Goal: Information Seeking & Learning: Compare options

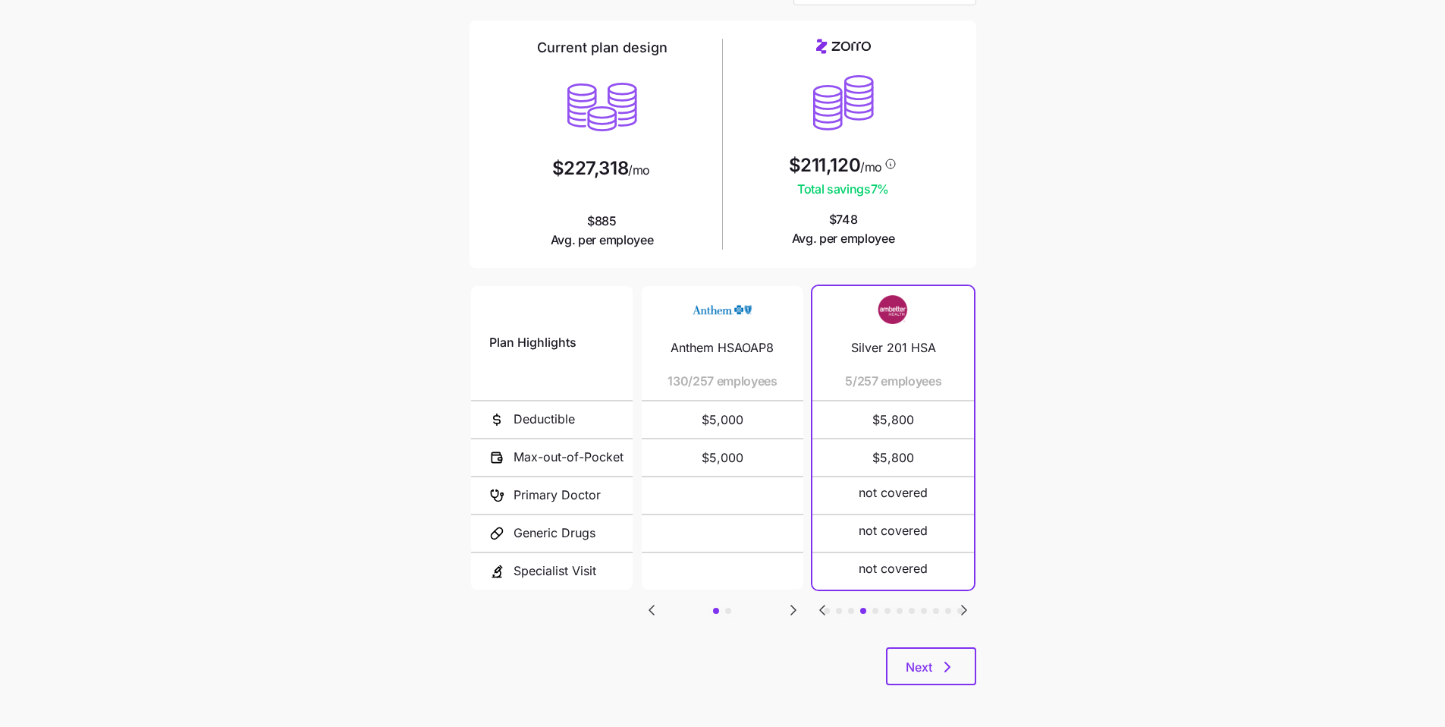
scroll to position [102, 0]
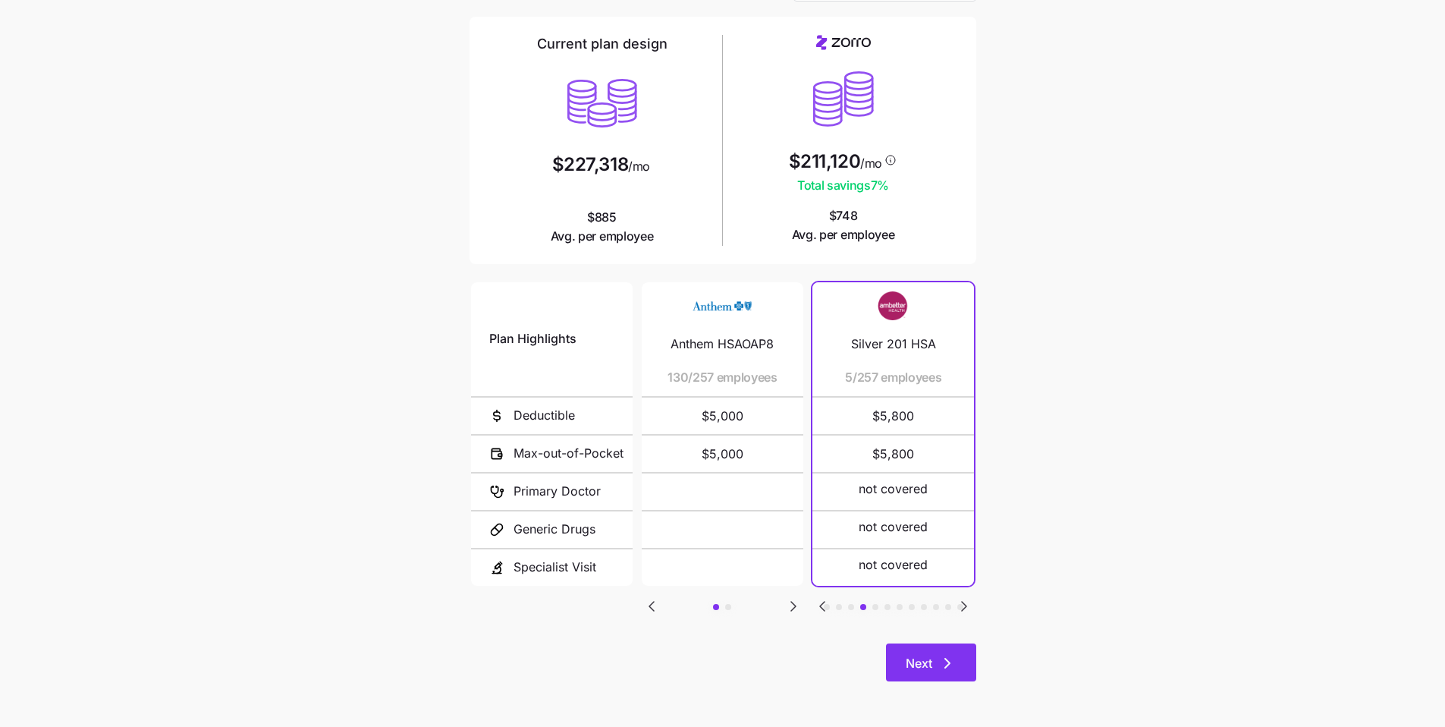
click at [600, 543] on button "Next" at bounding box center [931, 662] width 90 height 38
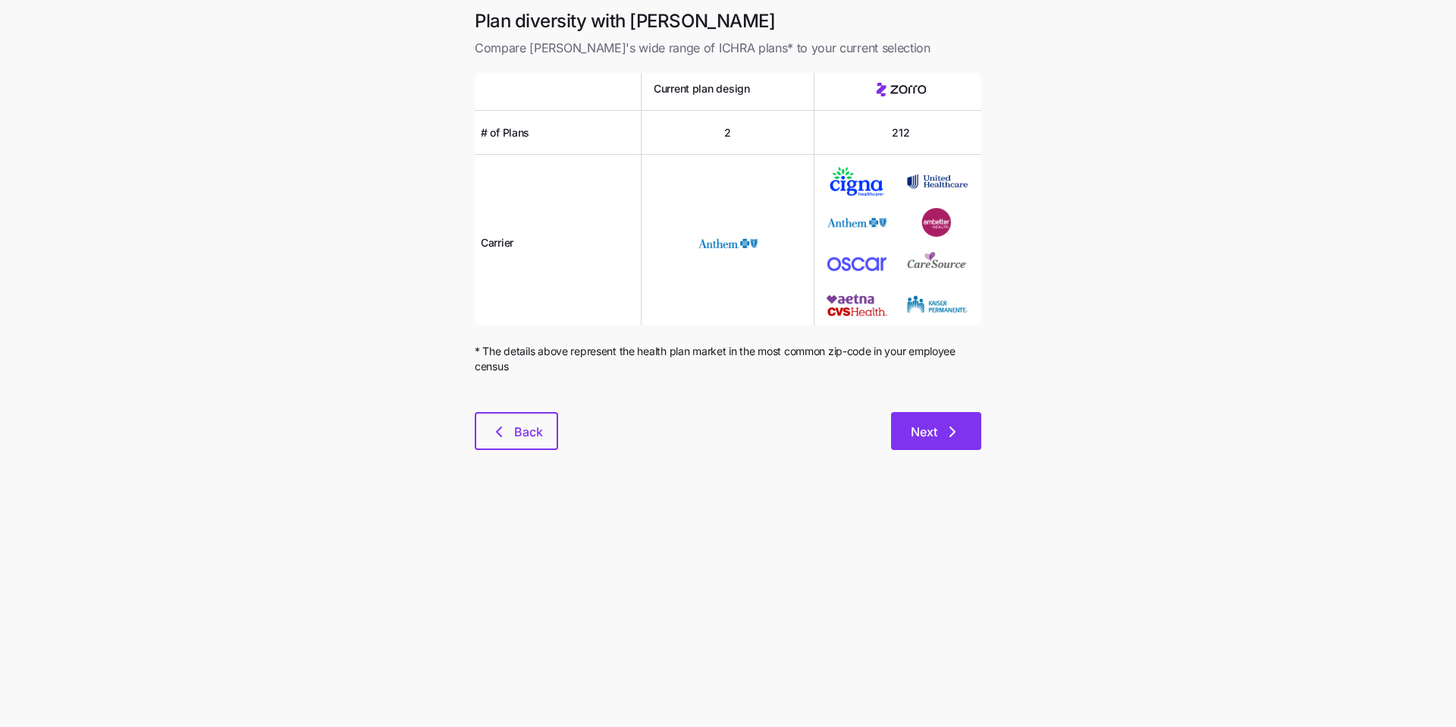
click at [600, 438] on span "Next" at bounding box center [936, 432] width 51 height 18
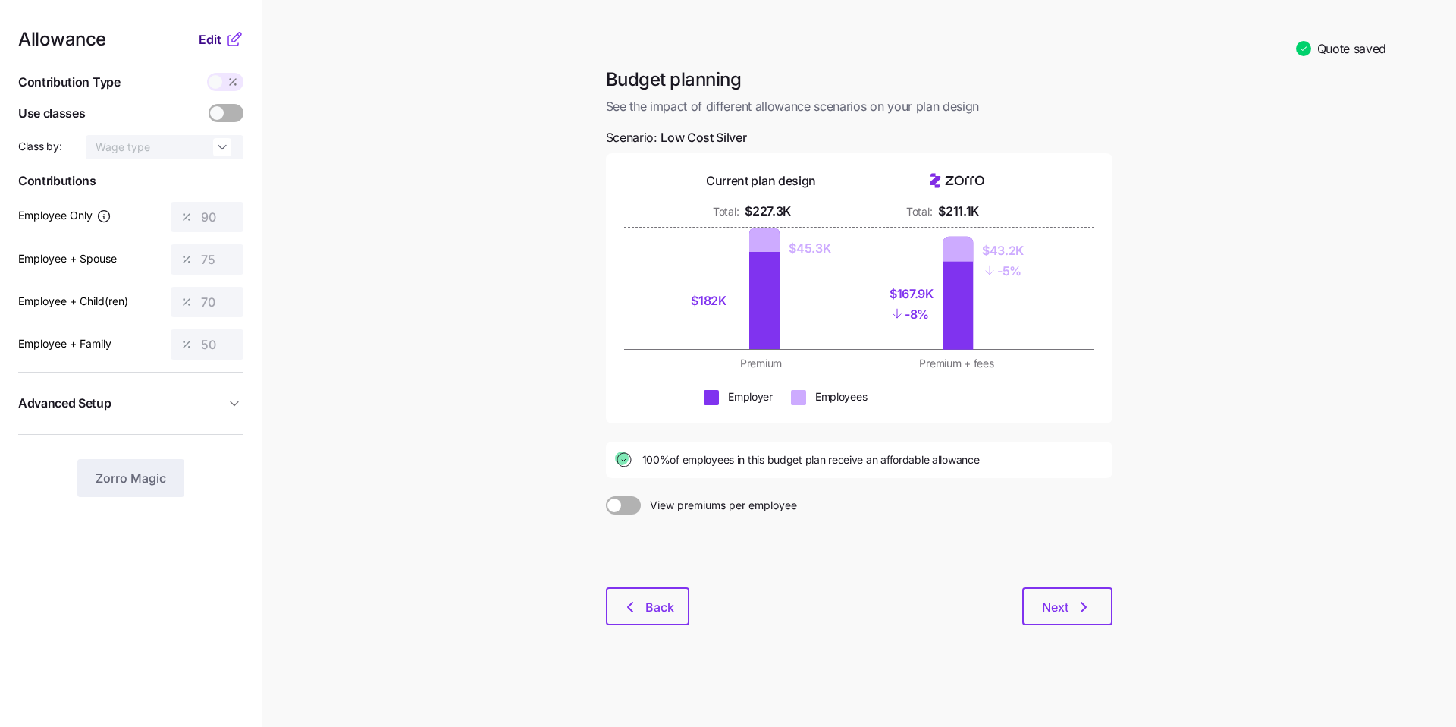
click at [203, 47] on span "Edit" at bounding box center [210, 39] width 23 height 18
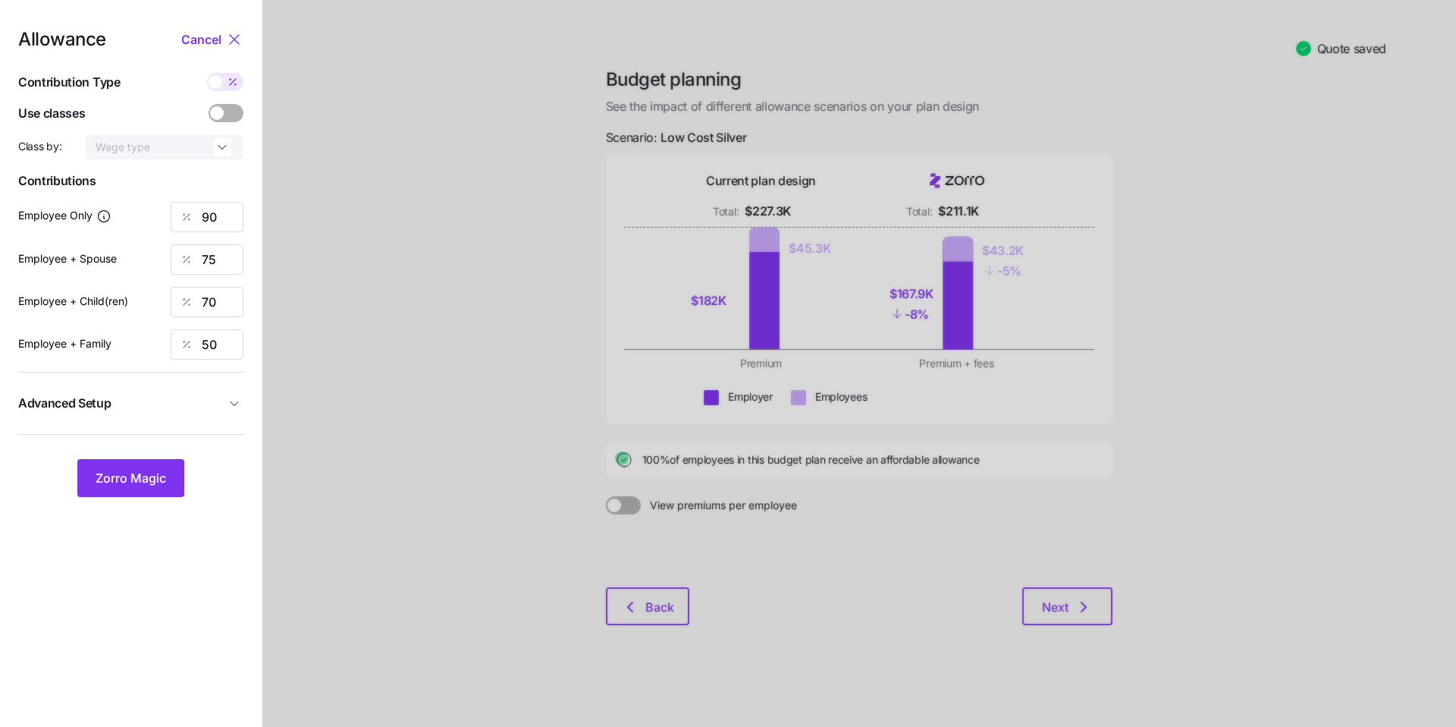
click at [570, 539] on div at bounding box center [859, 363] width 1194 height 727
click at [218, 43] on span "Cancel" at bounding box center [201, 39] width 40 height 18
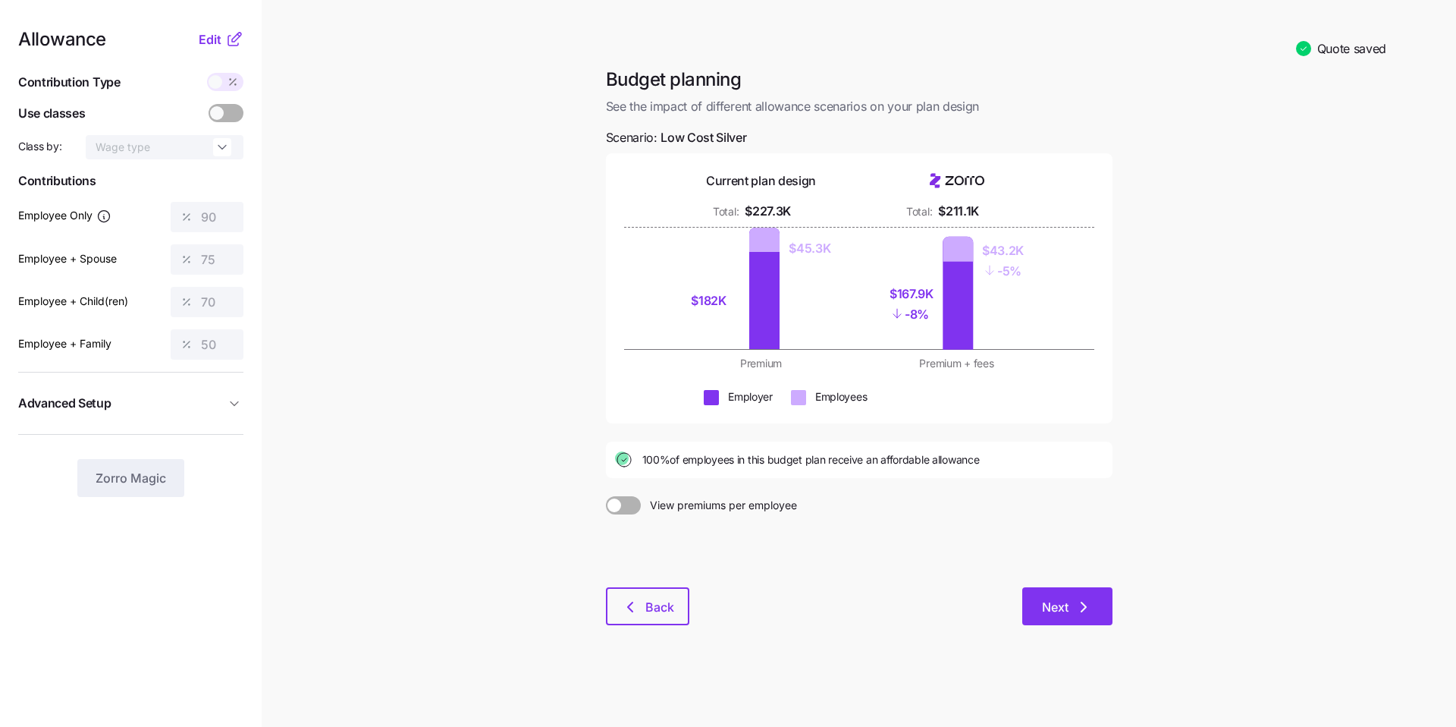
click at [600, 543] on span "Next" at bounding box center [1067, 607] width 51 height 18
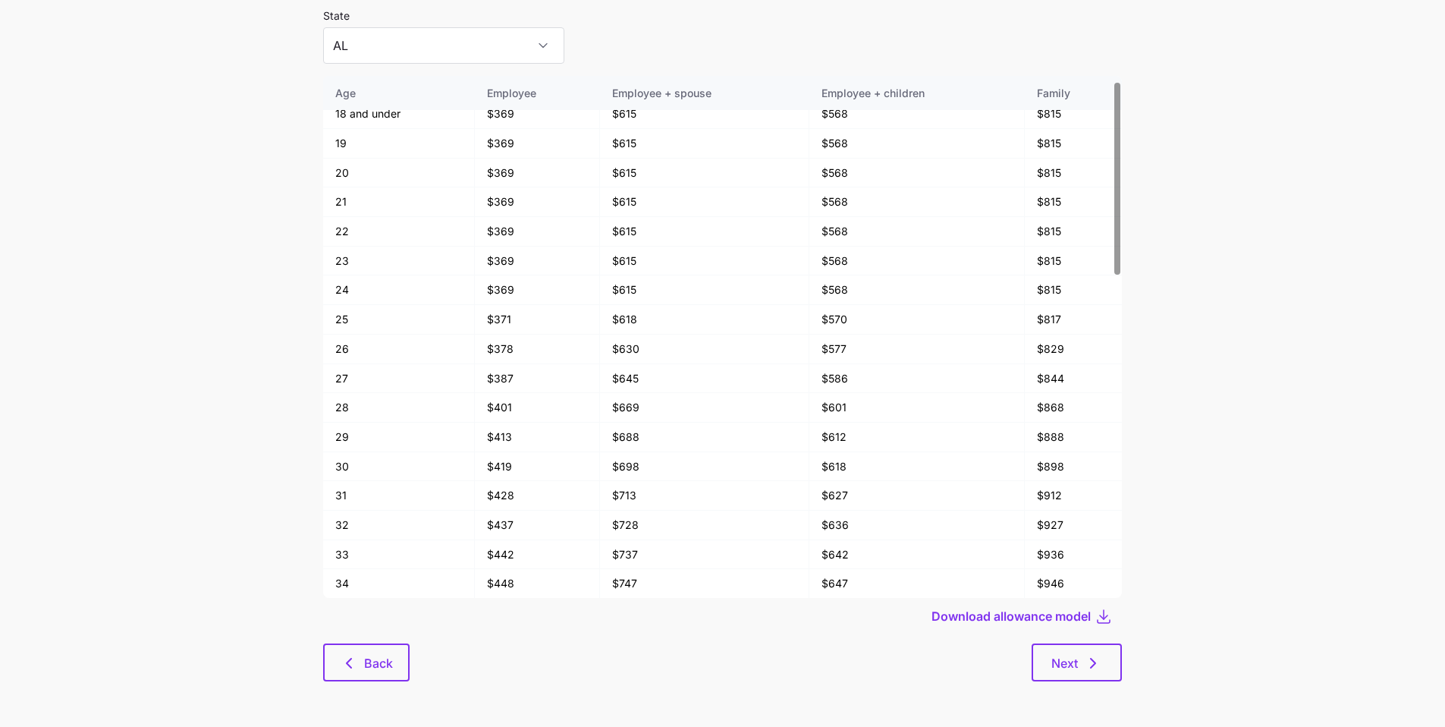
scroll to position [2, 0]
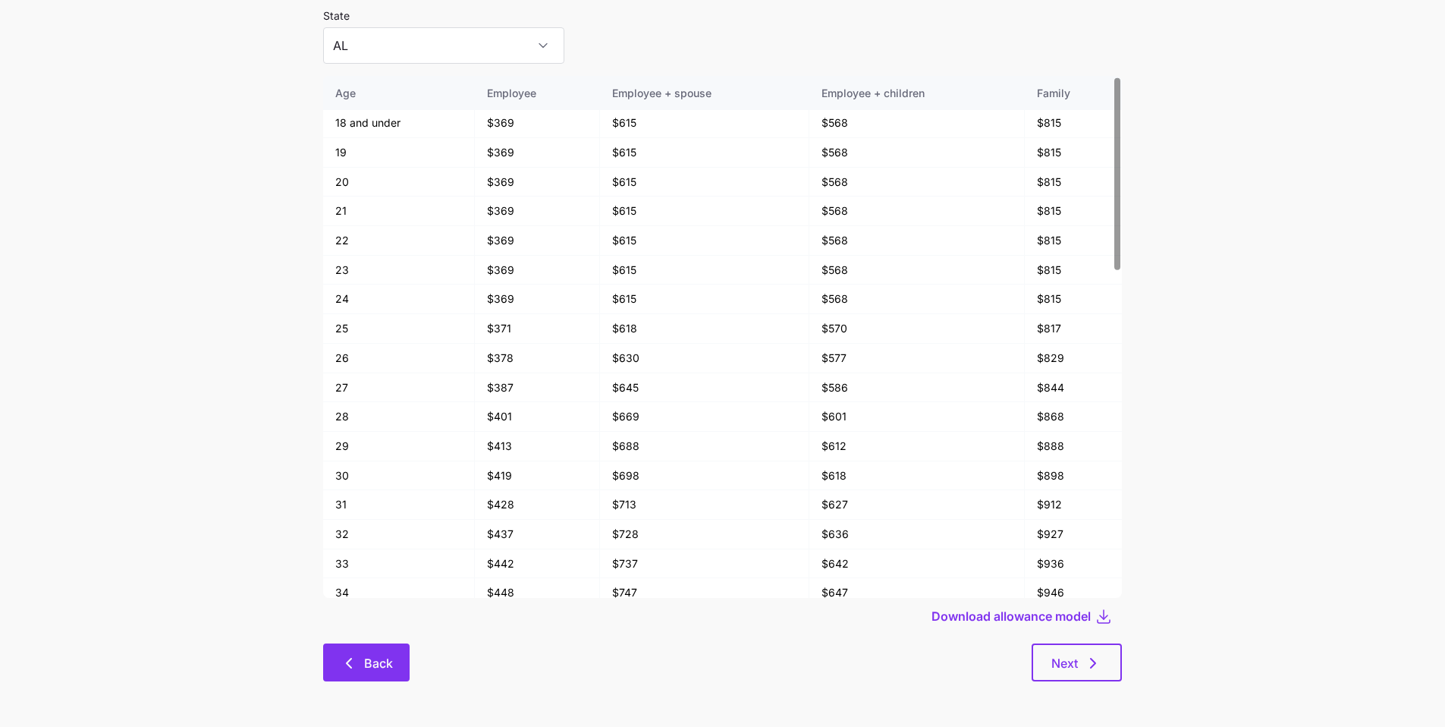
click at [377, 543] on span "Back" at bounding box center [378, 663] width 29 height 18
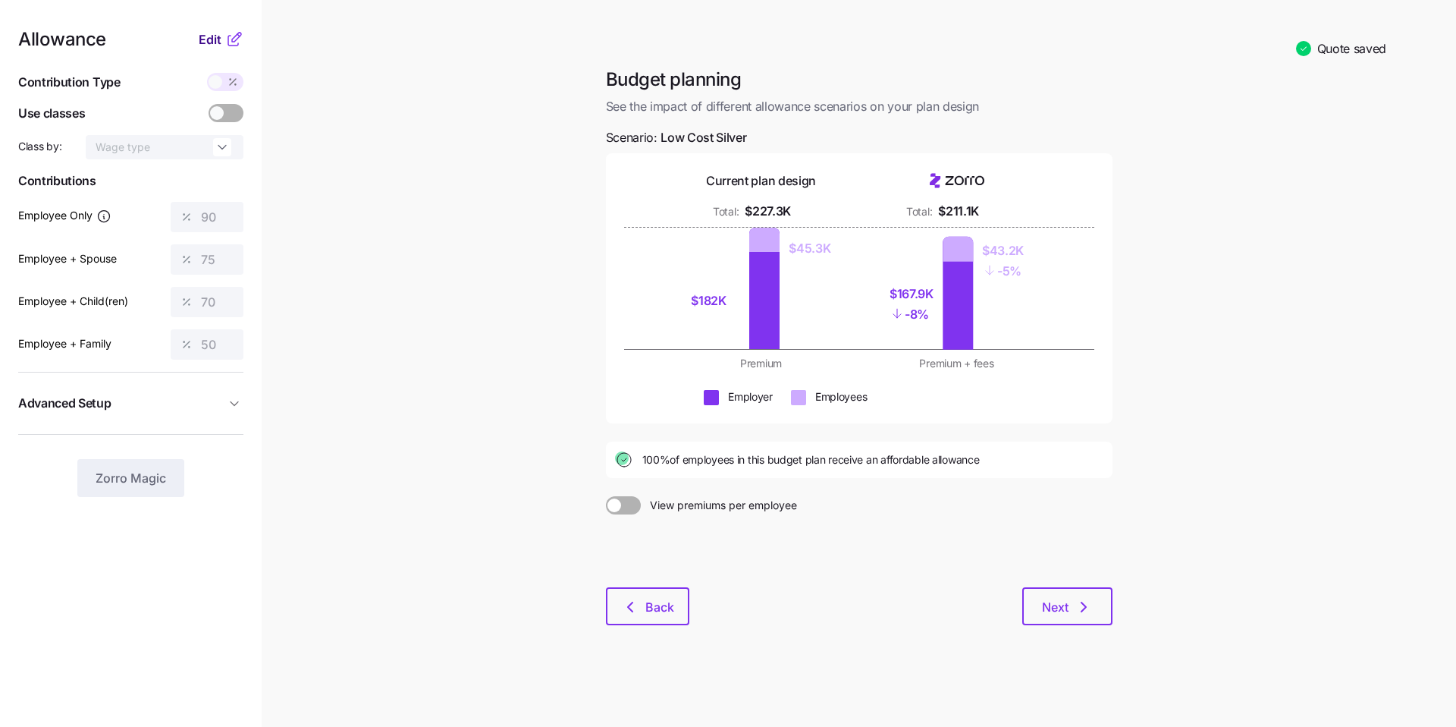
click at [207, 36] on span "Edit" at bounding box center [210, 39] width 23 height 18
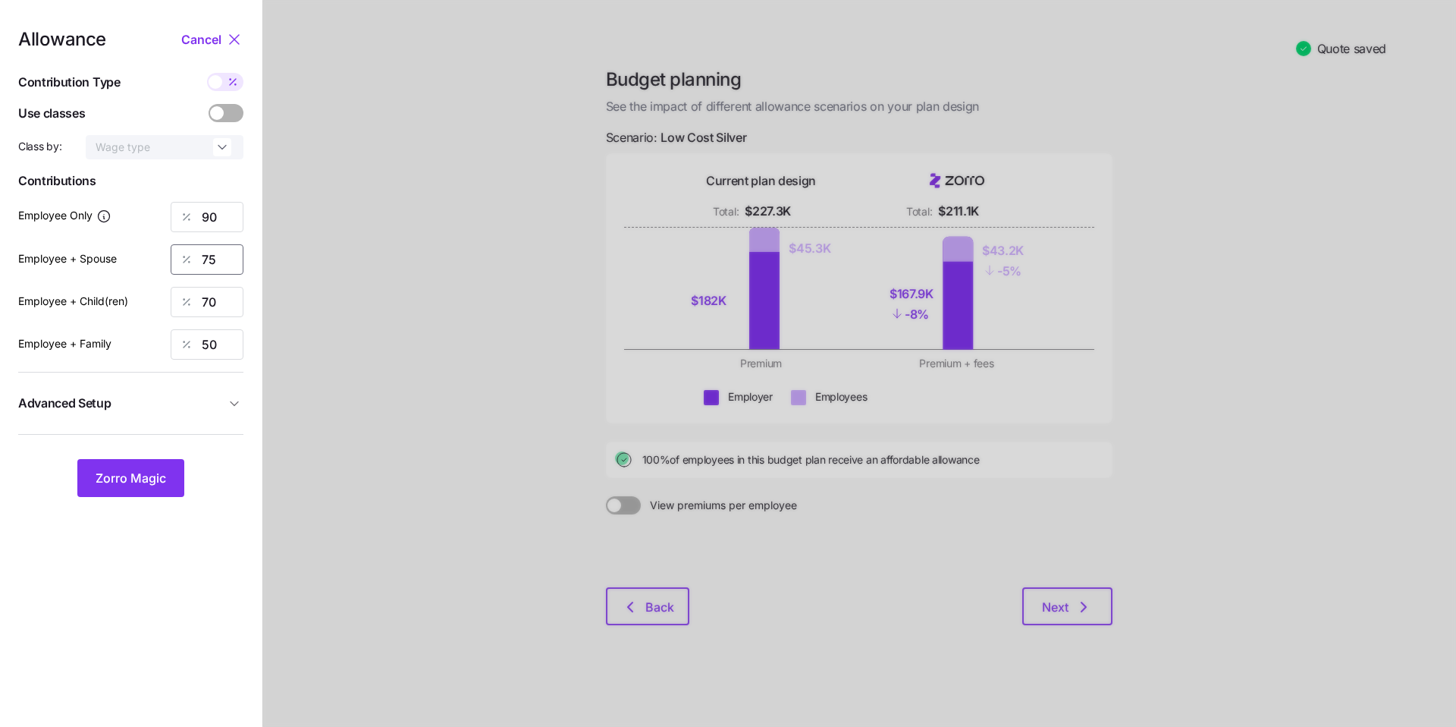
drag, startPoint x: 231, startPoint y: 254, endPoint x: 178, endPoint y: 252, distance: 52.4
click at [178, 252] on div "75" at bounding box center [207, 259] width 73 height 30
type input "70"
click at [158, 493] on button "Zorro Magic" at bounding box center [130, 478] width 107 height 38
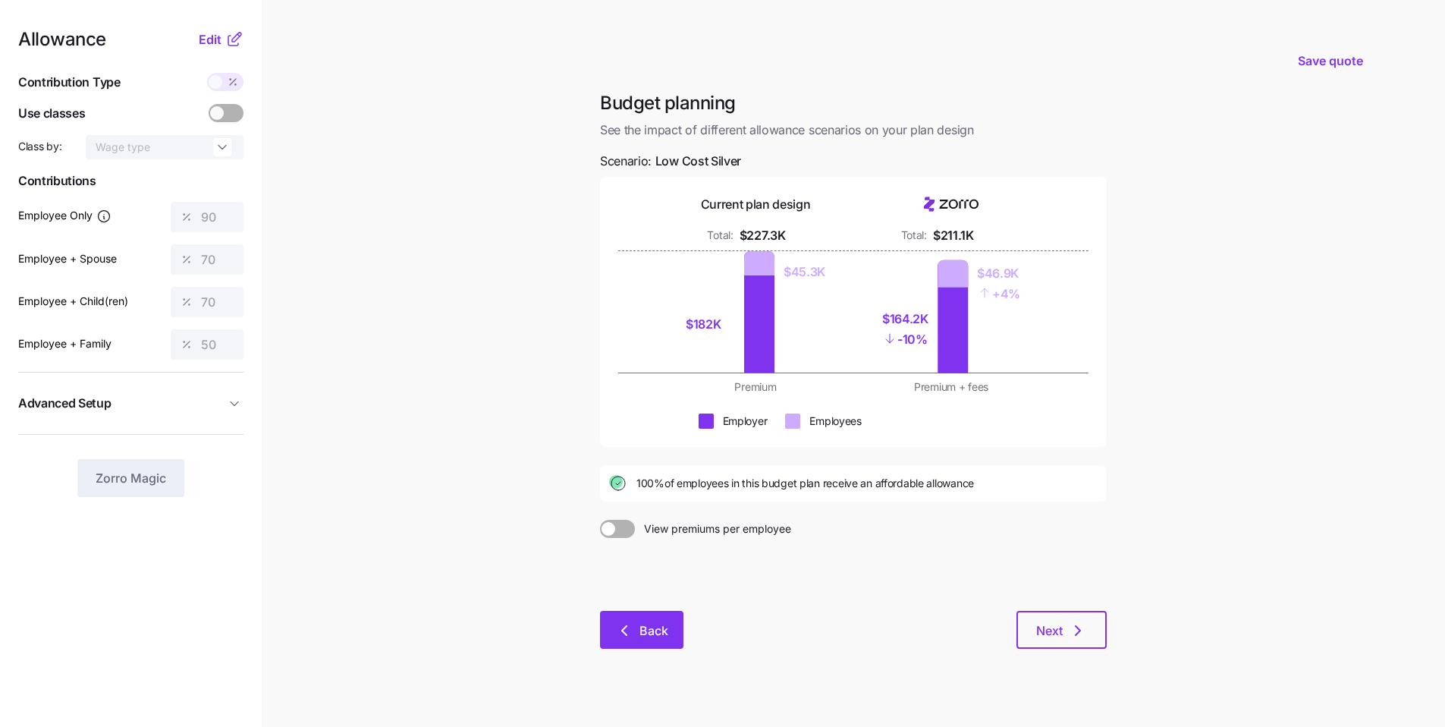
click at [600, 543] on button "Back" at bounding box center [641, 630] width 83 height 38
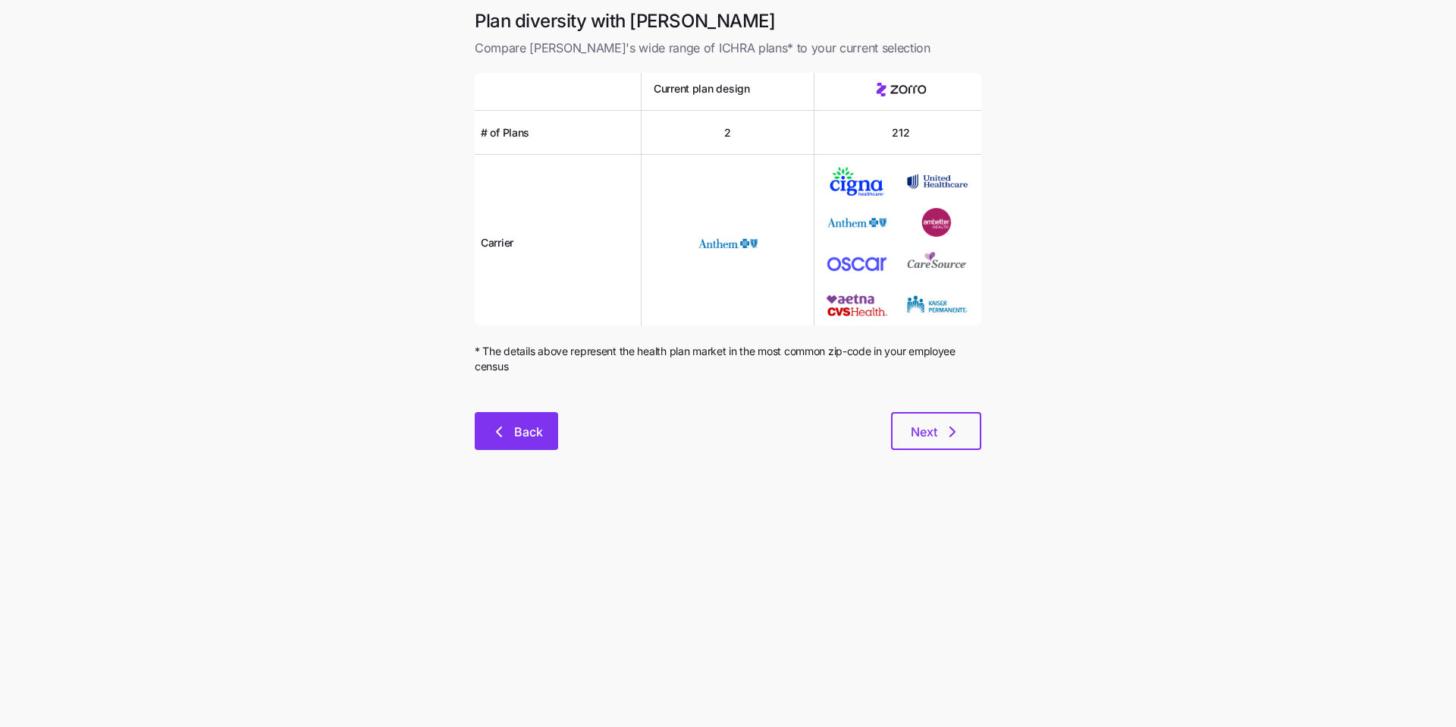
click at [536, 447] on button "Back" at bounding box center [516, 431] width 83 height 38
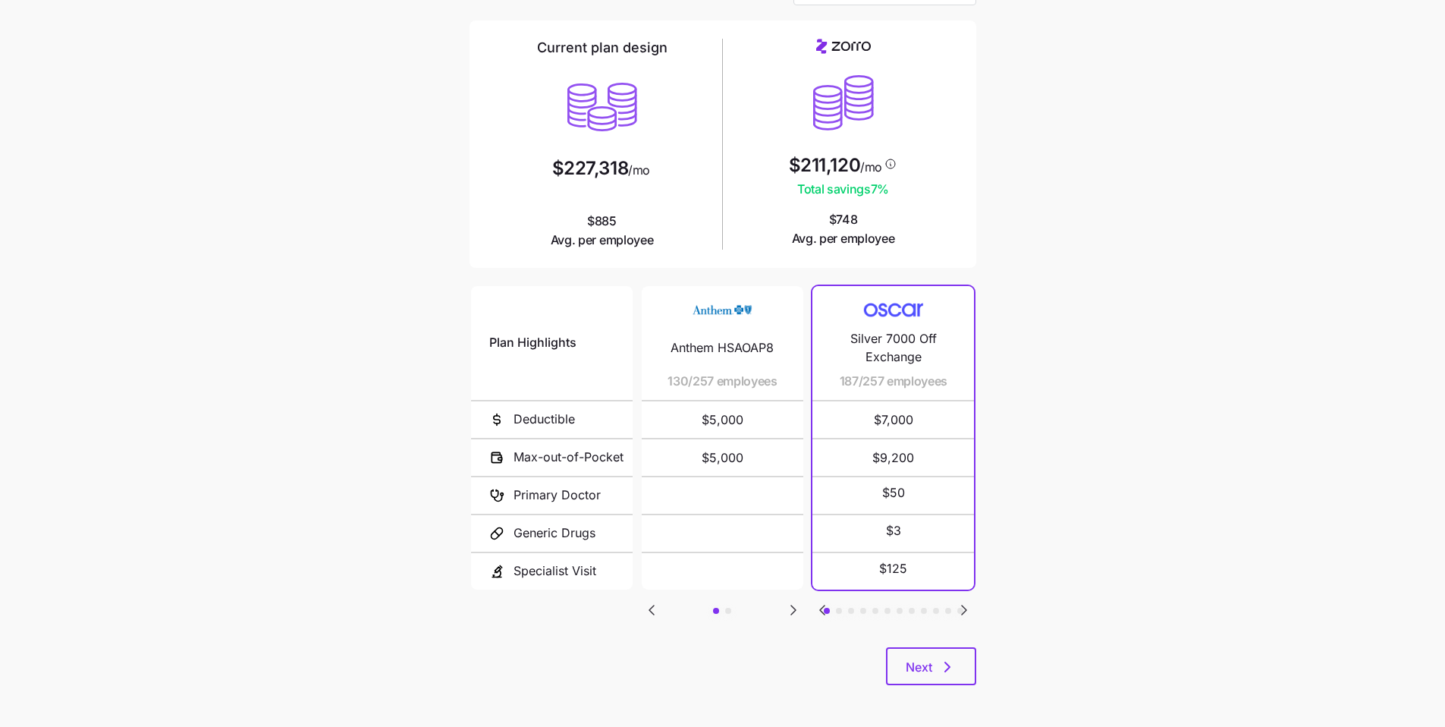
scroll to position [102, 0]
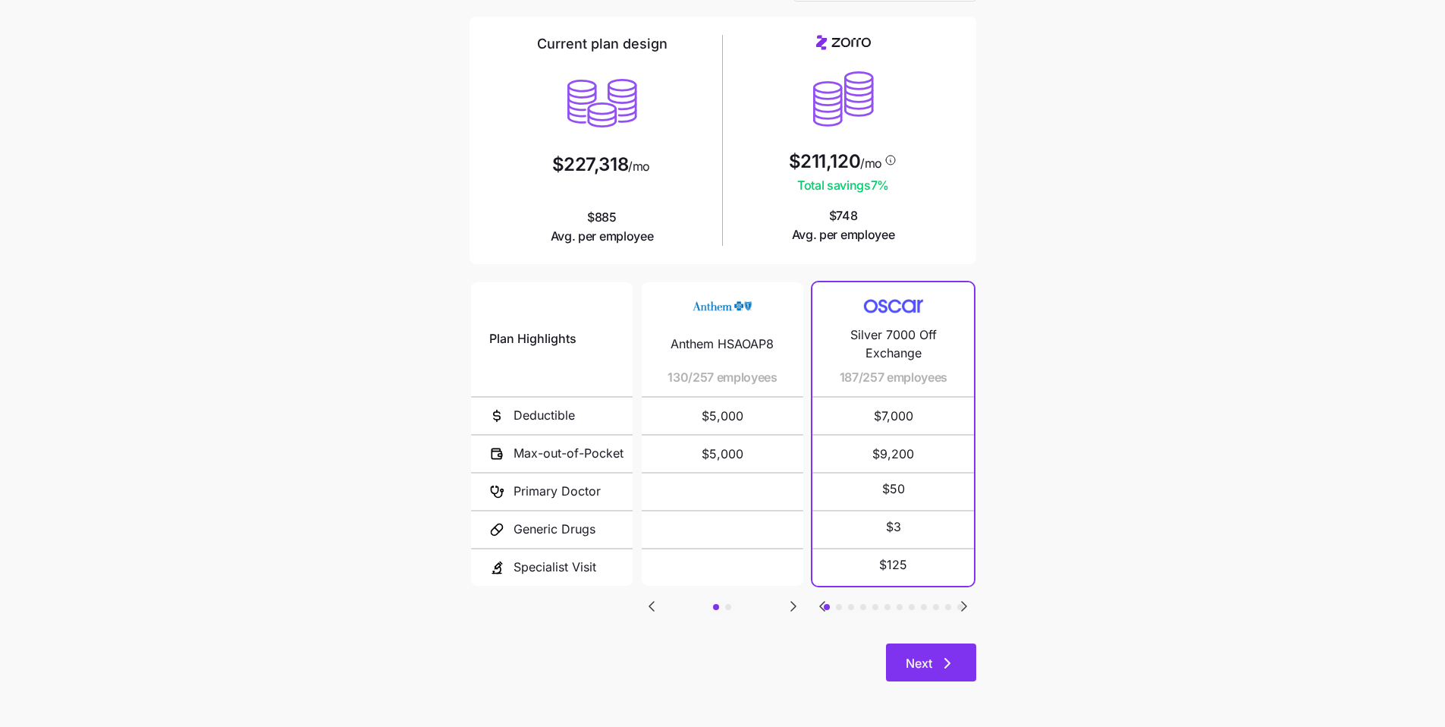
click at [600, 543] on icon "button" at bounding box center [947, 663] width 18 height 18
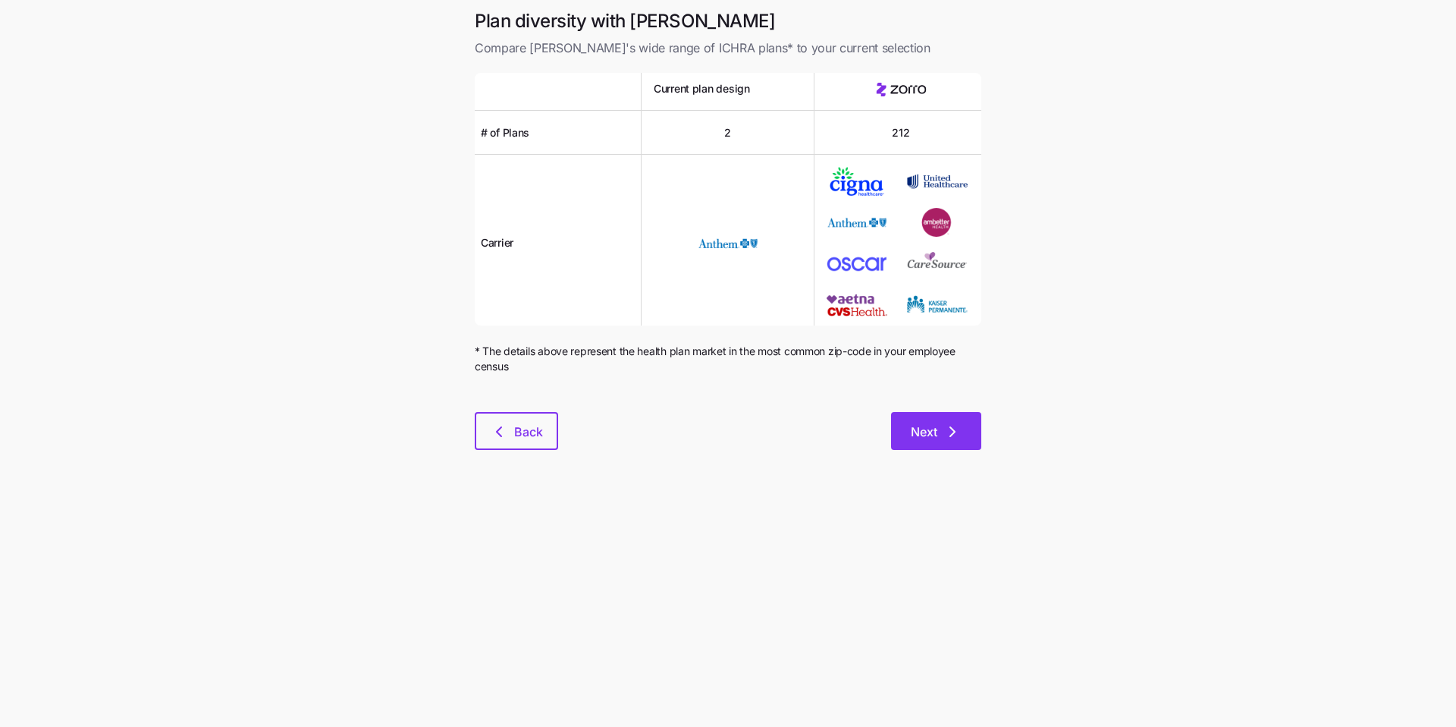
click at [600, 442] on button "Next" at bounding box center [936, 431] width 90 height 38
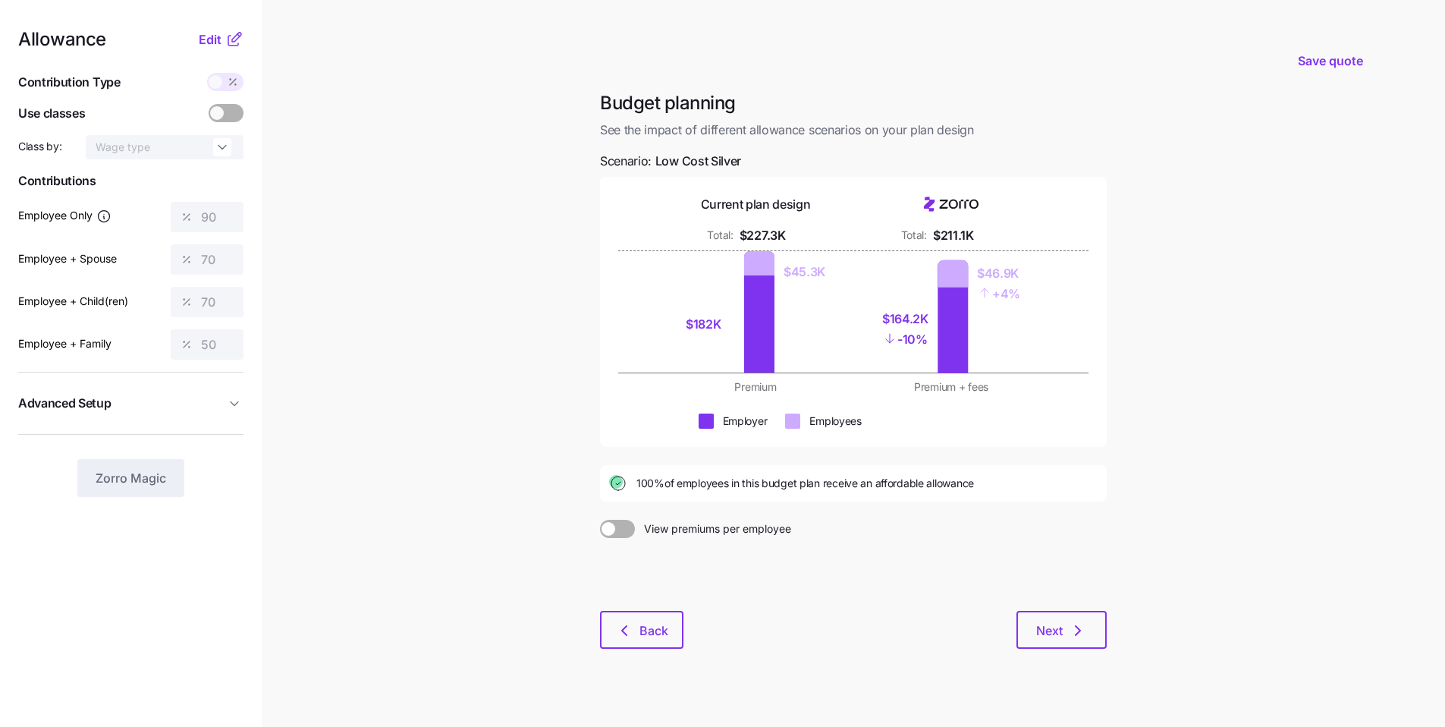
click at [600, 543] on div "Budget planning See the impact of different allowance scenarios on your plan de…" at bounding box center [853, 379] width 531 height 576
click at [600, 543] on icon "button" at bounding box center [1078, 630] width 18 height 18
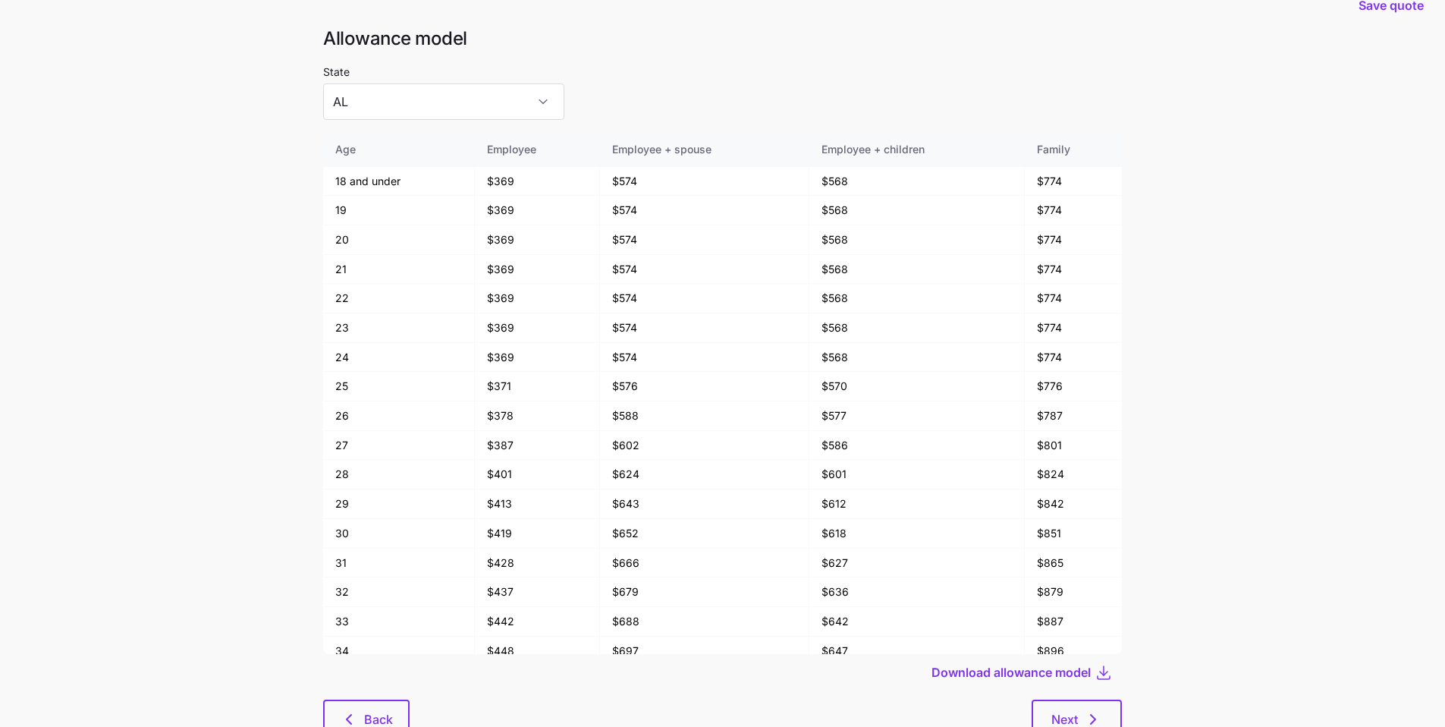
scroll to position [48, 0]
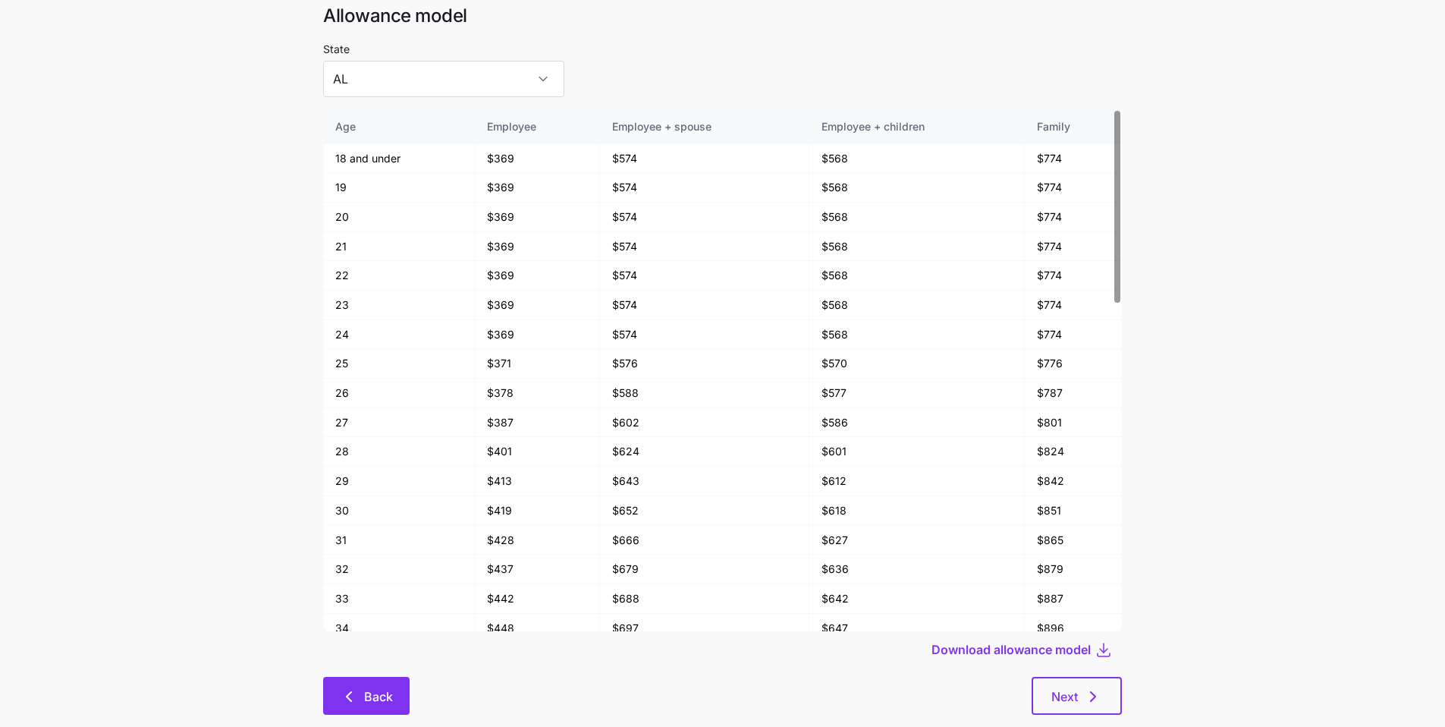
click at [375, 543] on span "Back" at bounding box center [378, 696] width 29 height 18
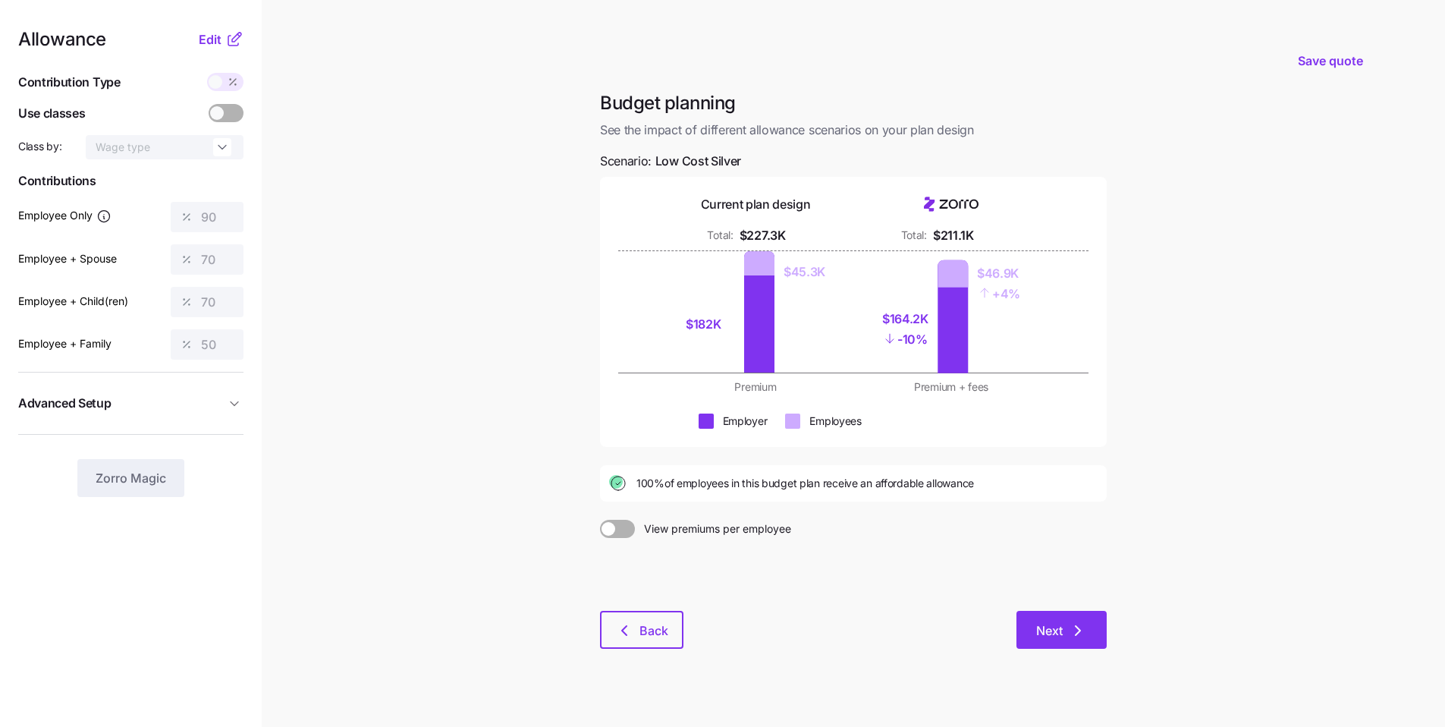
click at [600, 543] on button "Next" at bounding box center [1061, 630] width 90 height 38
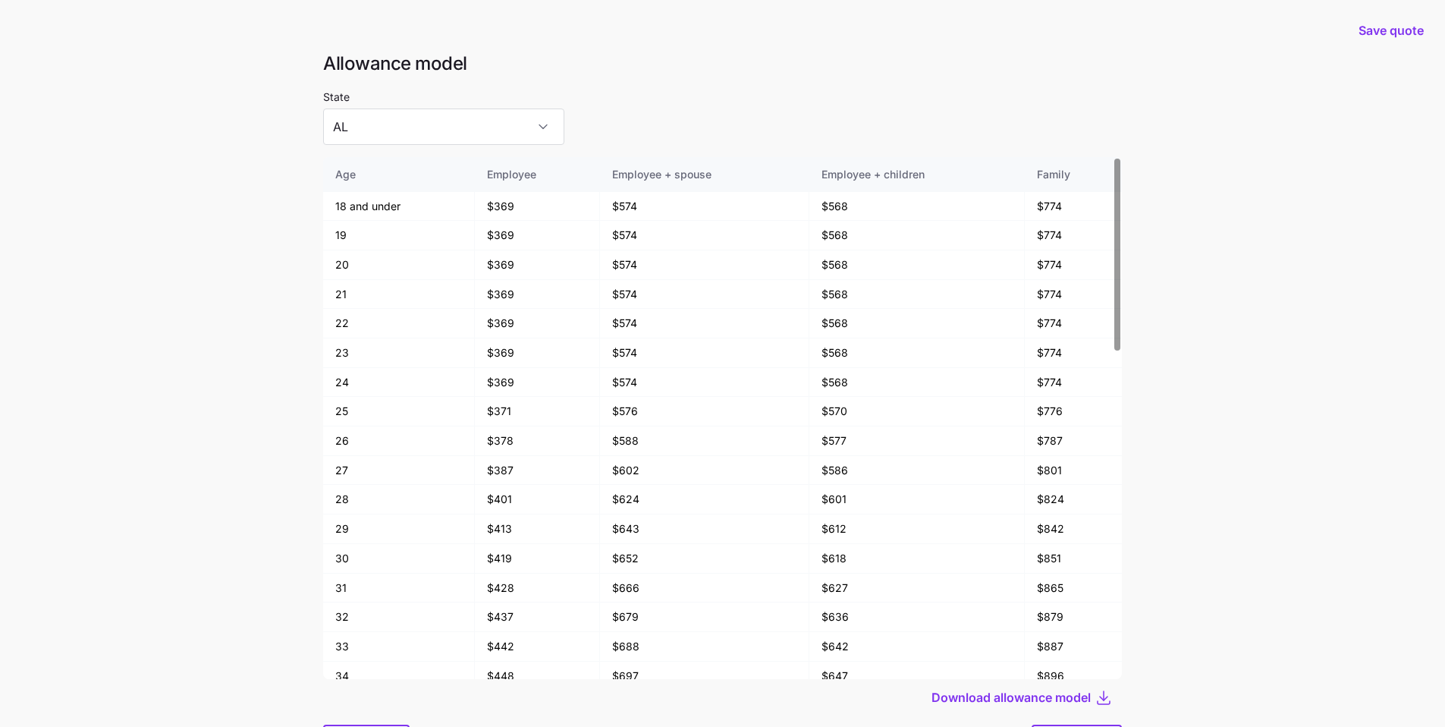
scroll to position [81, 0]
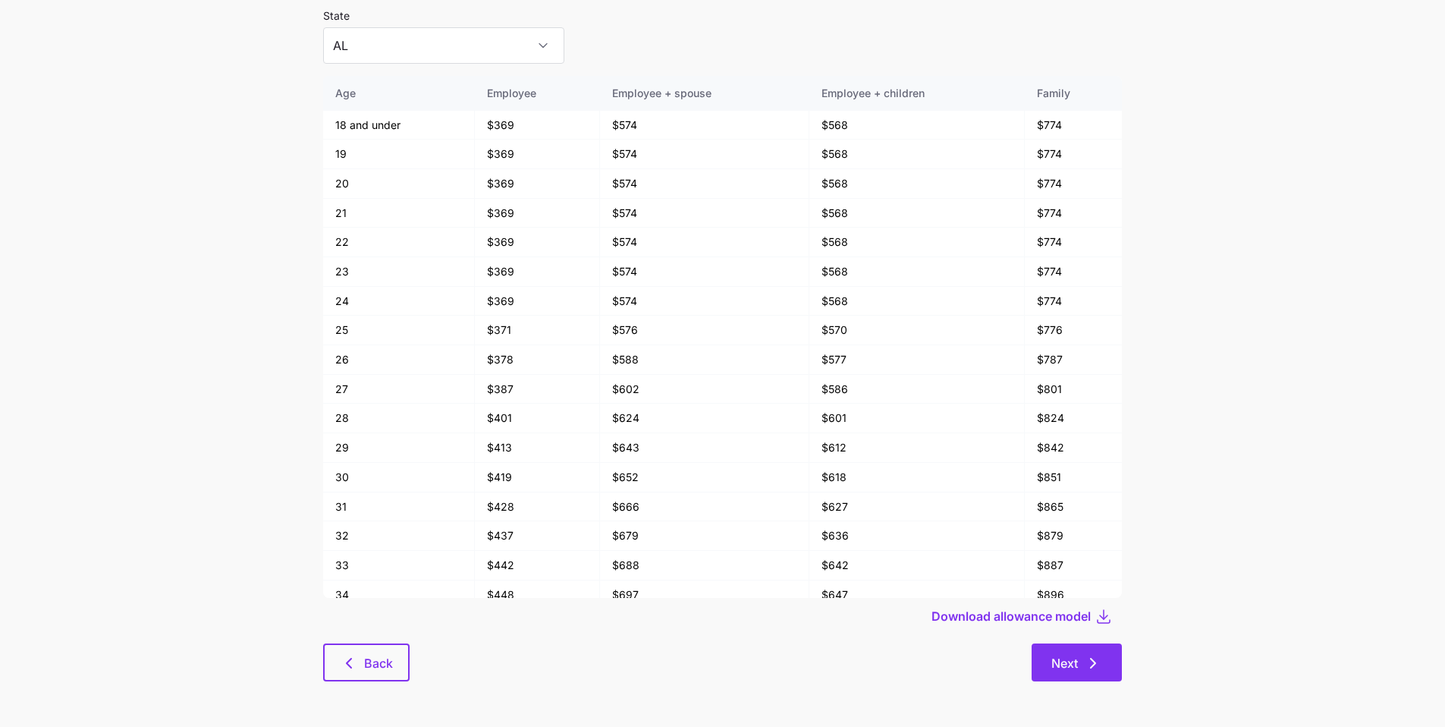
click at [600, 543] on icon "button" at bounding box center [1093, 663] width 18 height 18
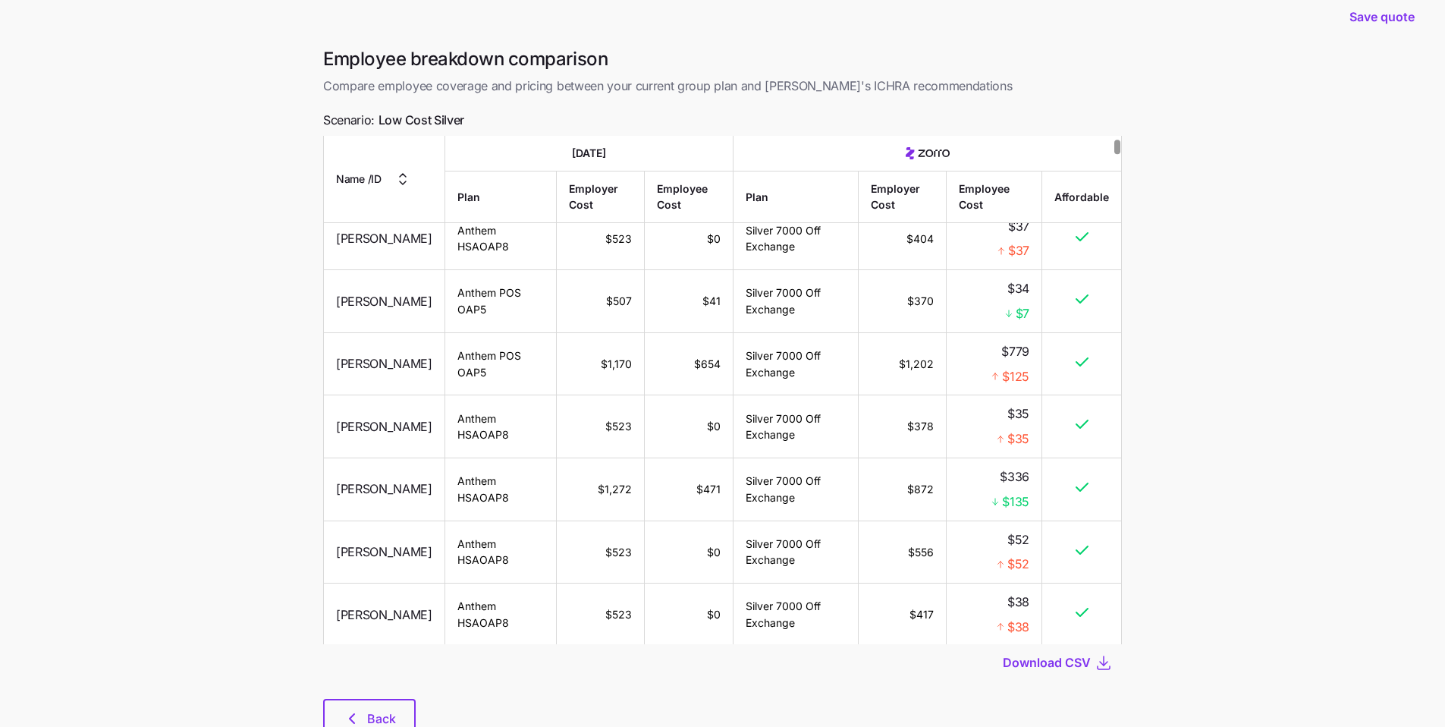
scroll to position [90, 0]
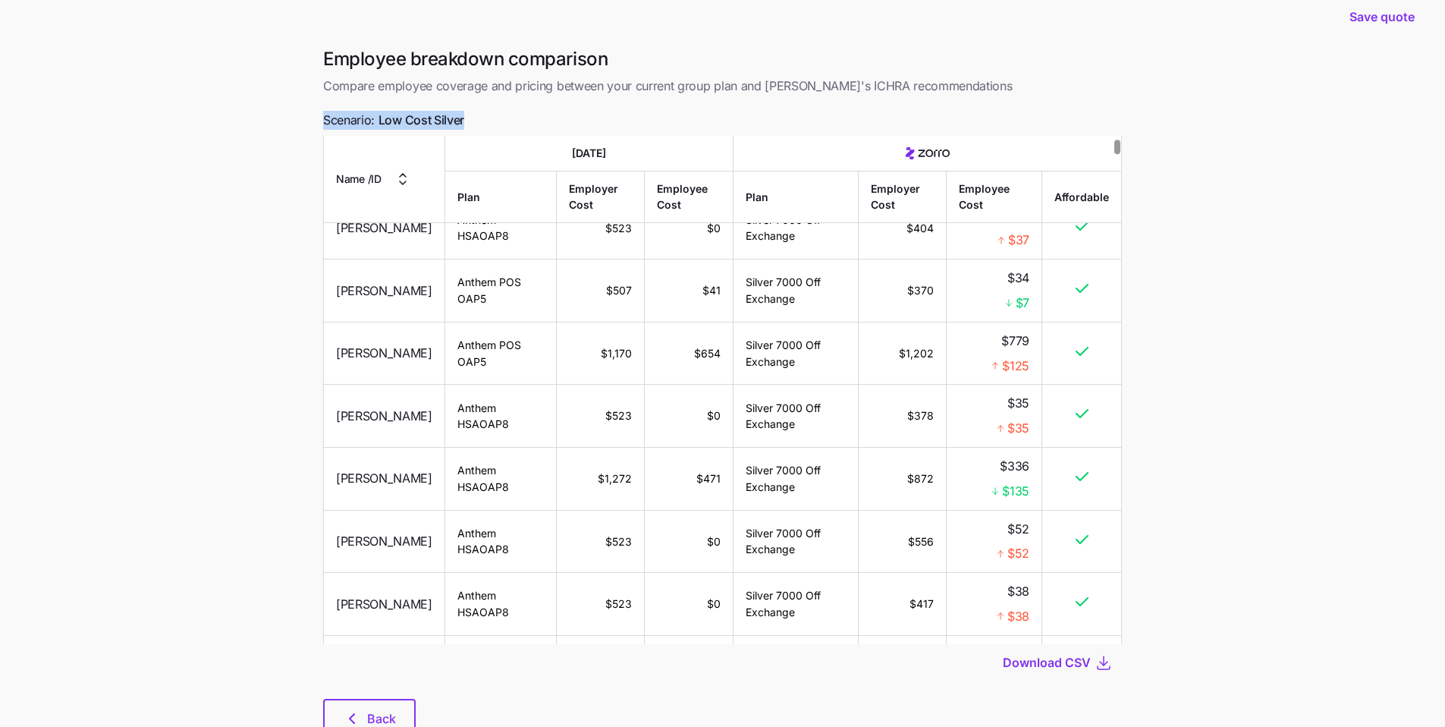
drag, startPoint x: 498, startPoint y: 121, endPoint x: 361, endPoint y: 109, distance: 137.1
click at [361, 109] on div "Employee breakdown comparison Compare employee coverage and pricing between you…" at bounding box center [722, 401] width 823 height 708
click at [600, 124] on div "Employee breakdown comparison Compare employee coverage and pricing between you…" at bounding box center [722, 401] width 823 height 708
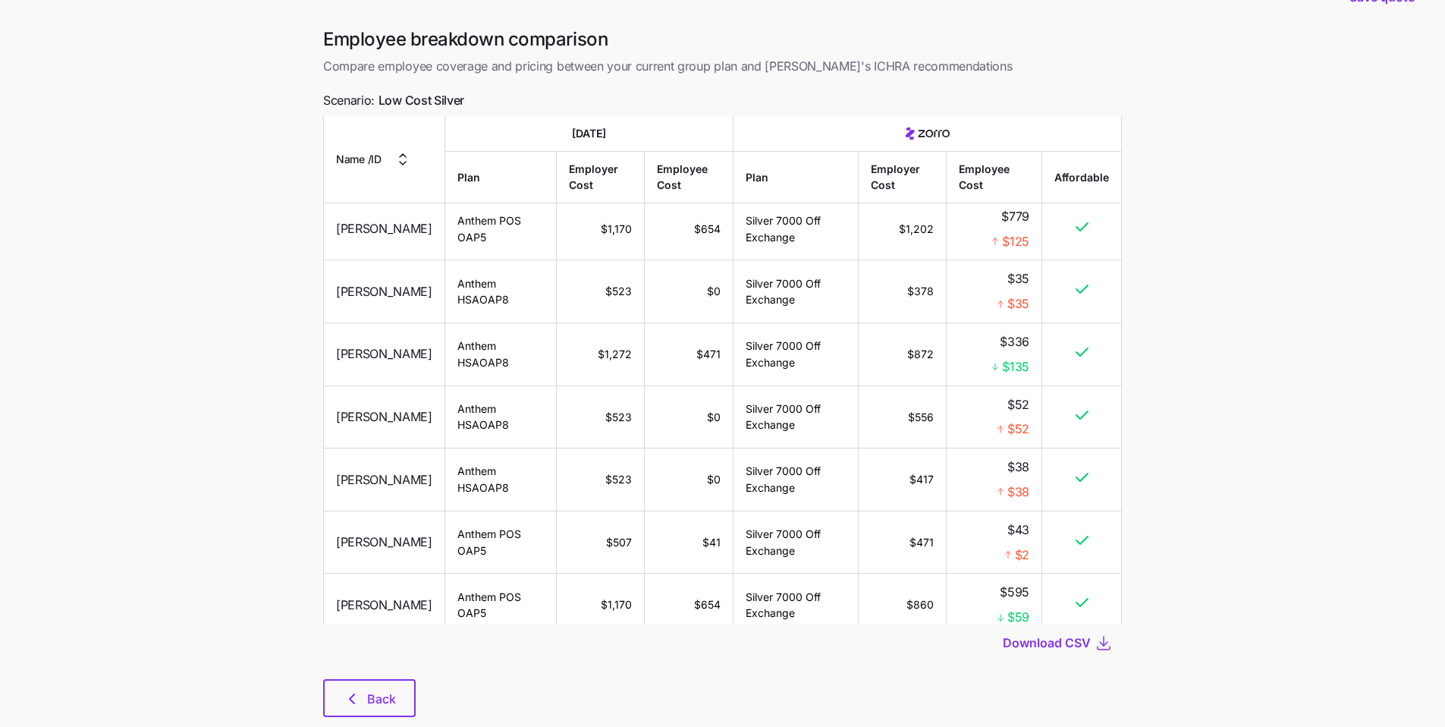
scroll to position [39, 0]
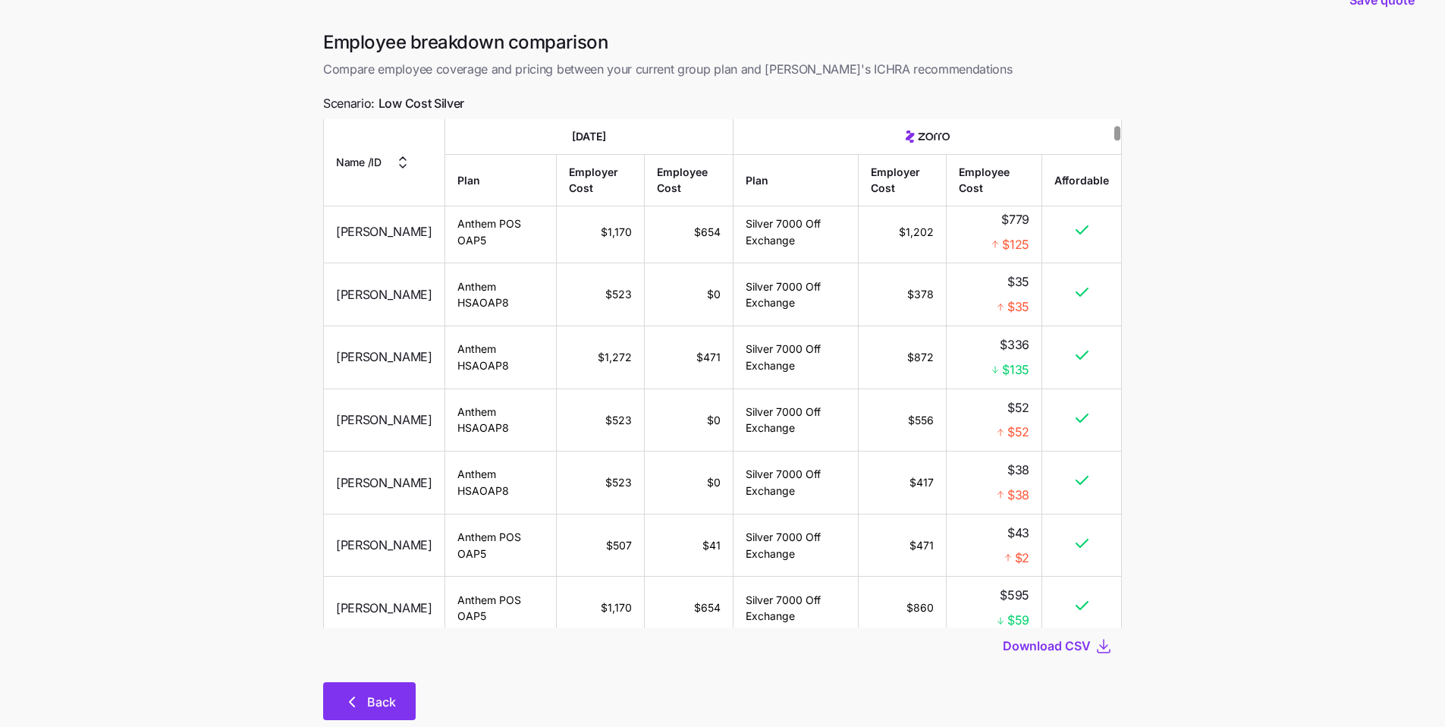
click at [395, 543] on span "Back" at bounding box center [381, 702] width 29 height 18
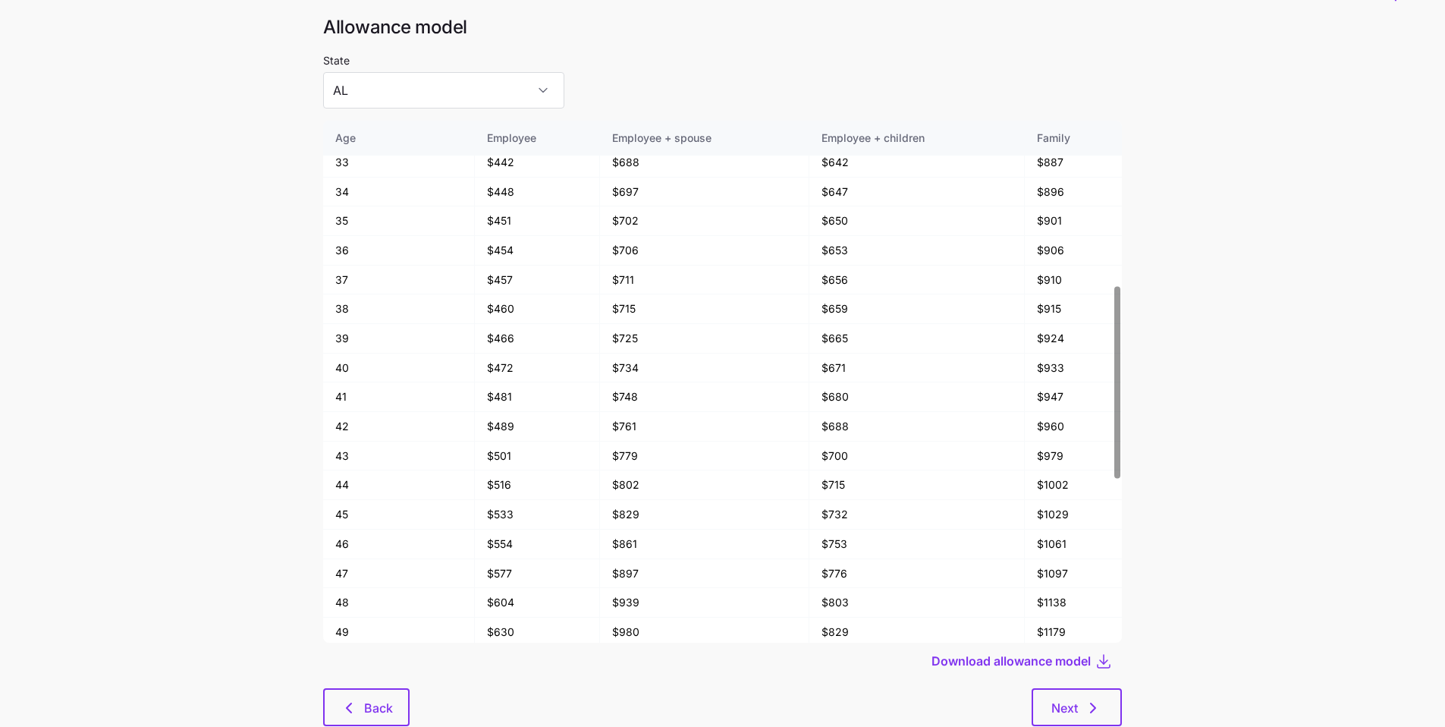
scroll to position [81, 0]
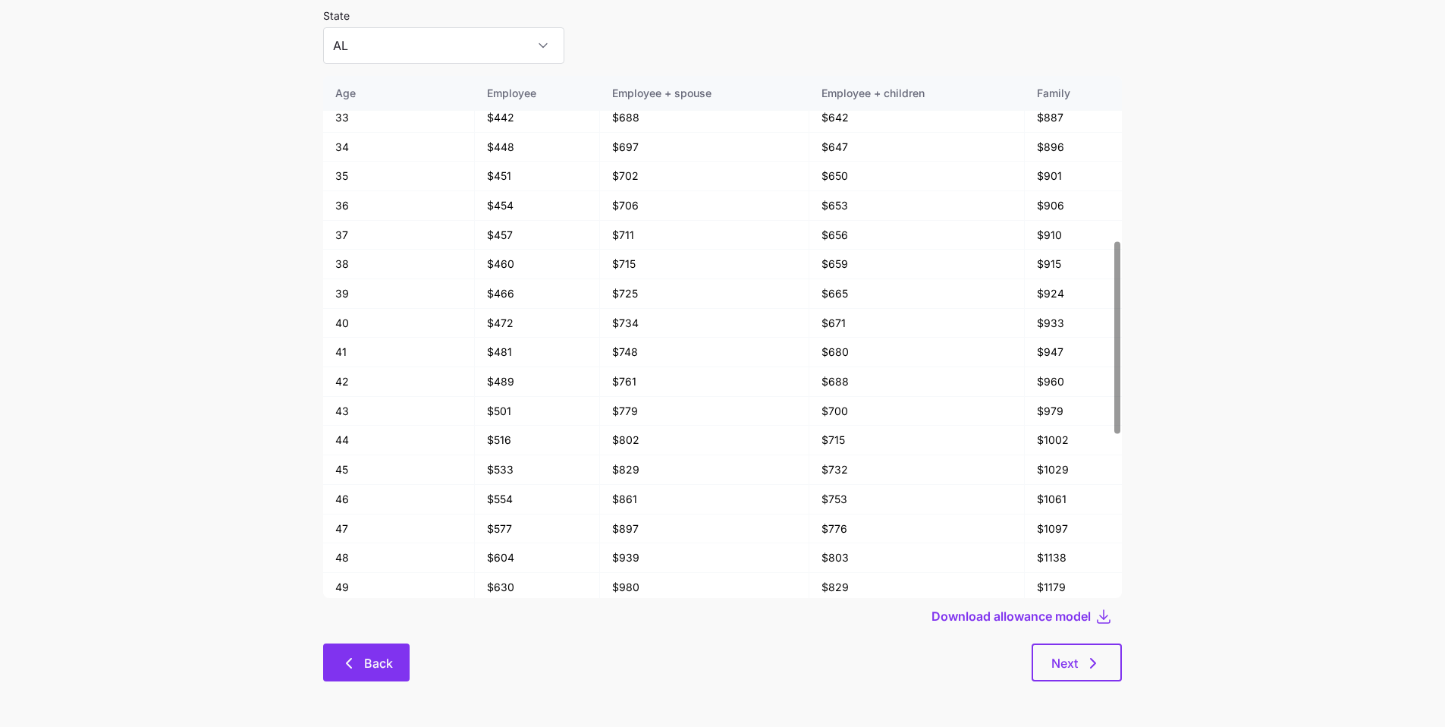
click at [357, 543] on icon "button" at bounding box center [349, 663] width 18 height 18
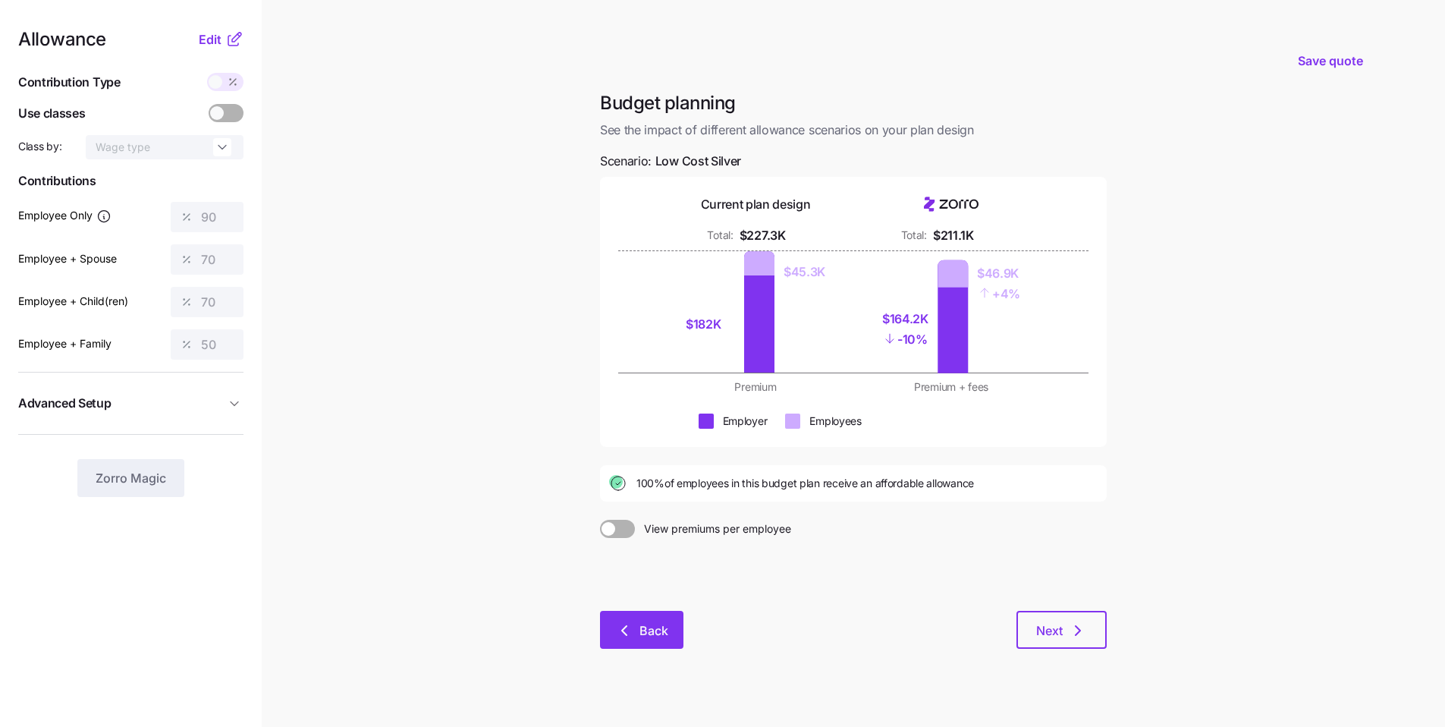
click at [600, 543] on button "Back" at bounding box center [641, 630] width 83 height 38
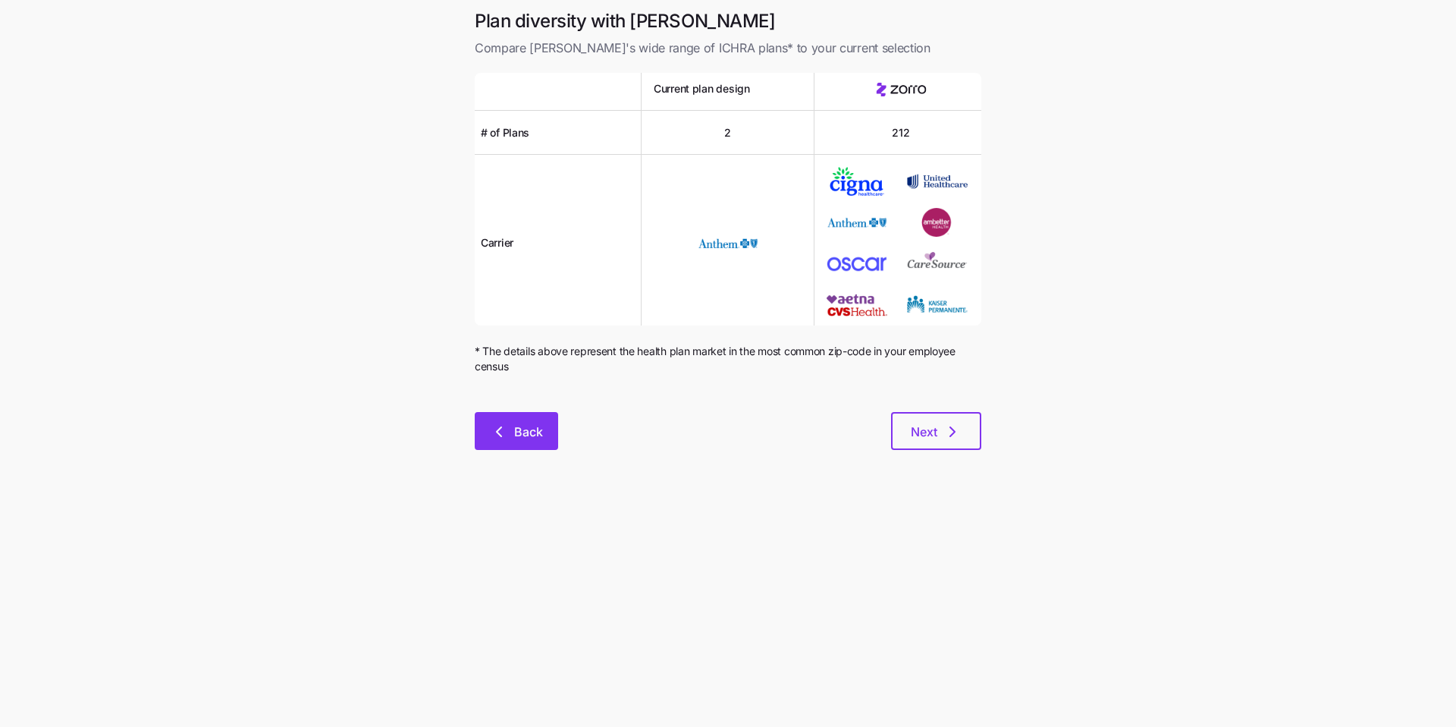
click at [534, 441] on button "Back" at bounding box center [516, 431] width 83 height 38
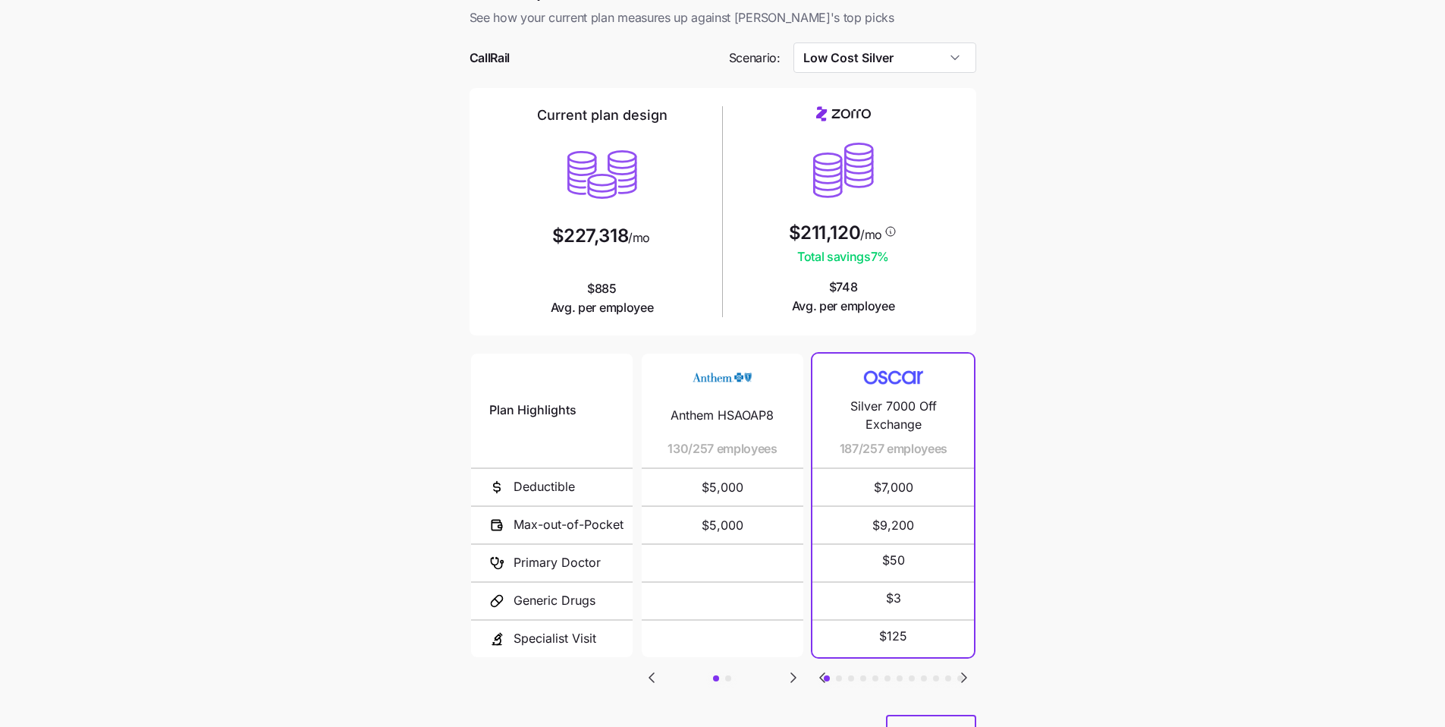
scroll to position [30, 0]
click at [600, 60] on input "Low Cost Silver" at bounding box center [884, 58] width 183 height 30
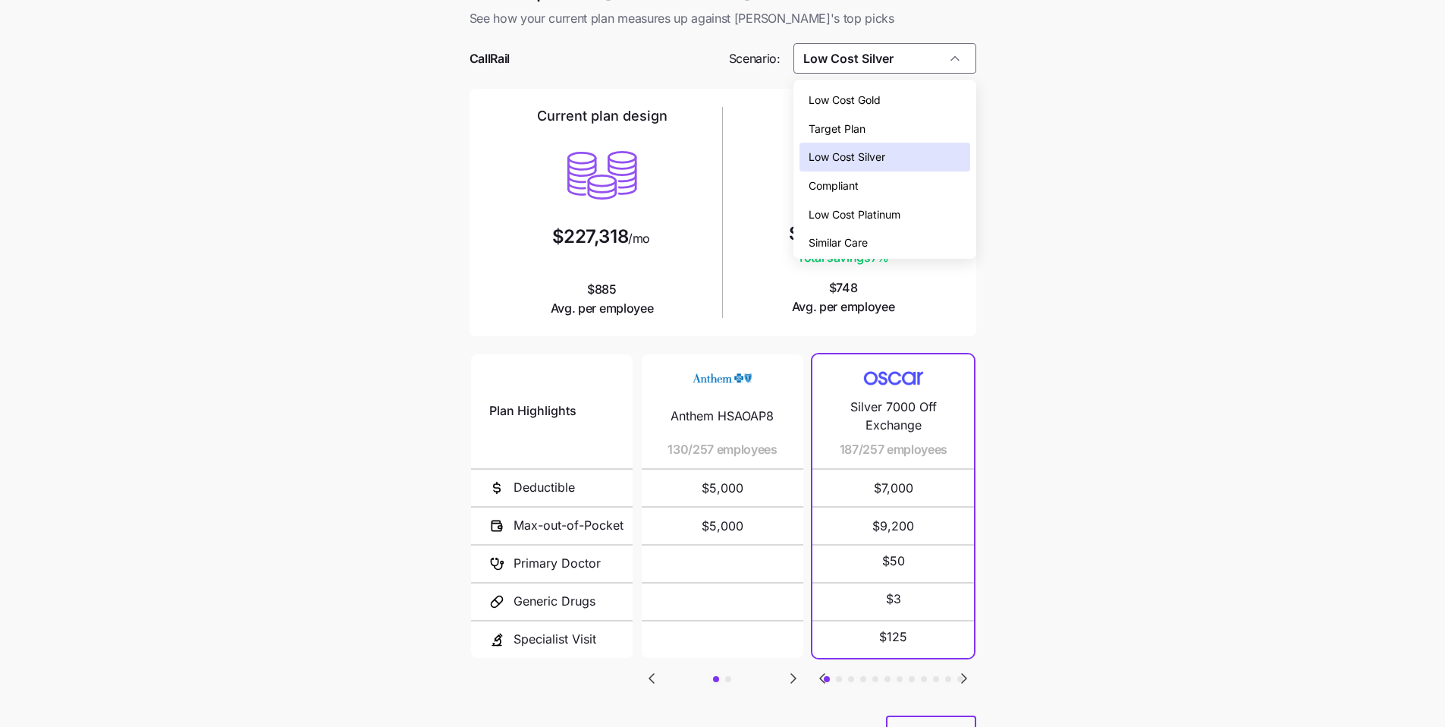
click at [600, 130] on div "Target Plan" at bounding box center [884, 129] width 171 height 29
type input "Target Plan"
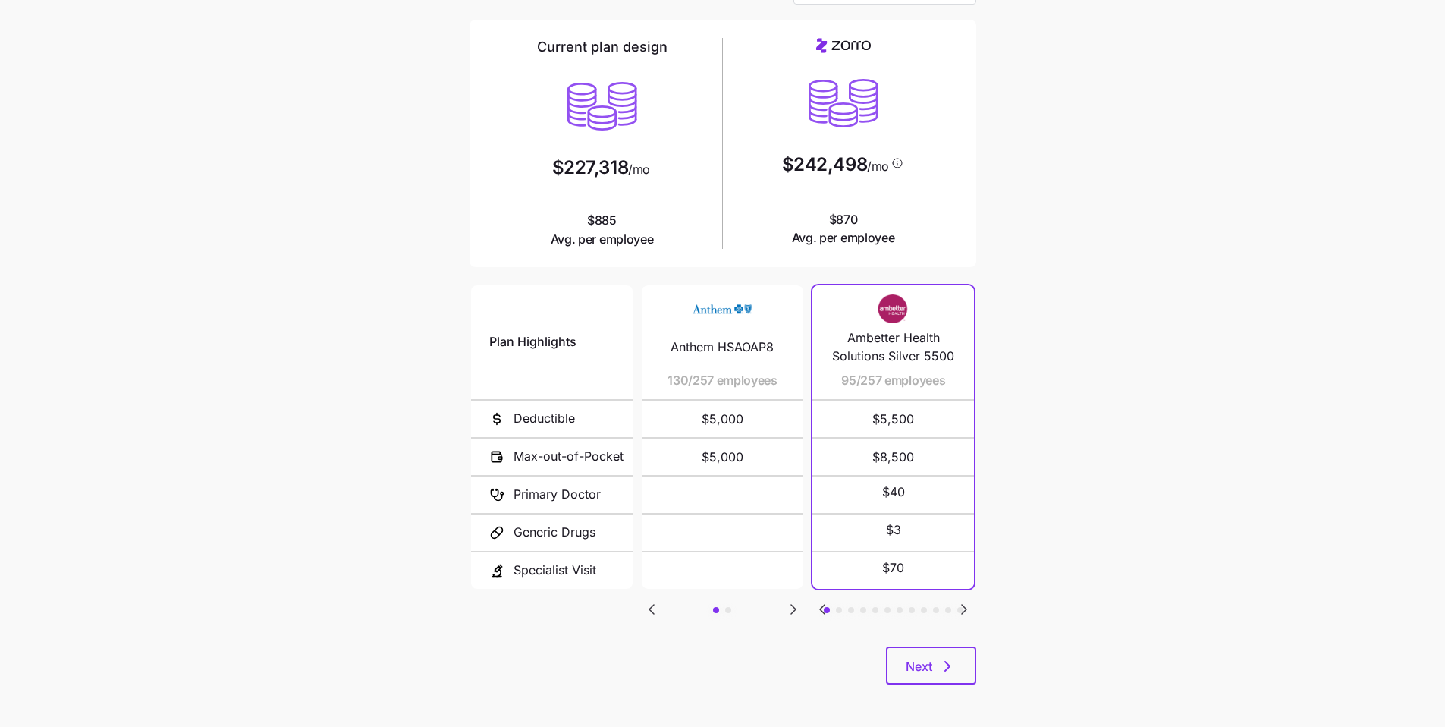
scroll to position [102, 0]
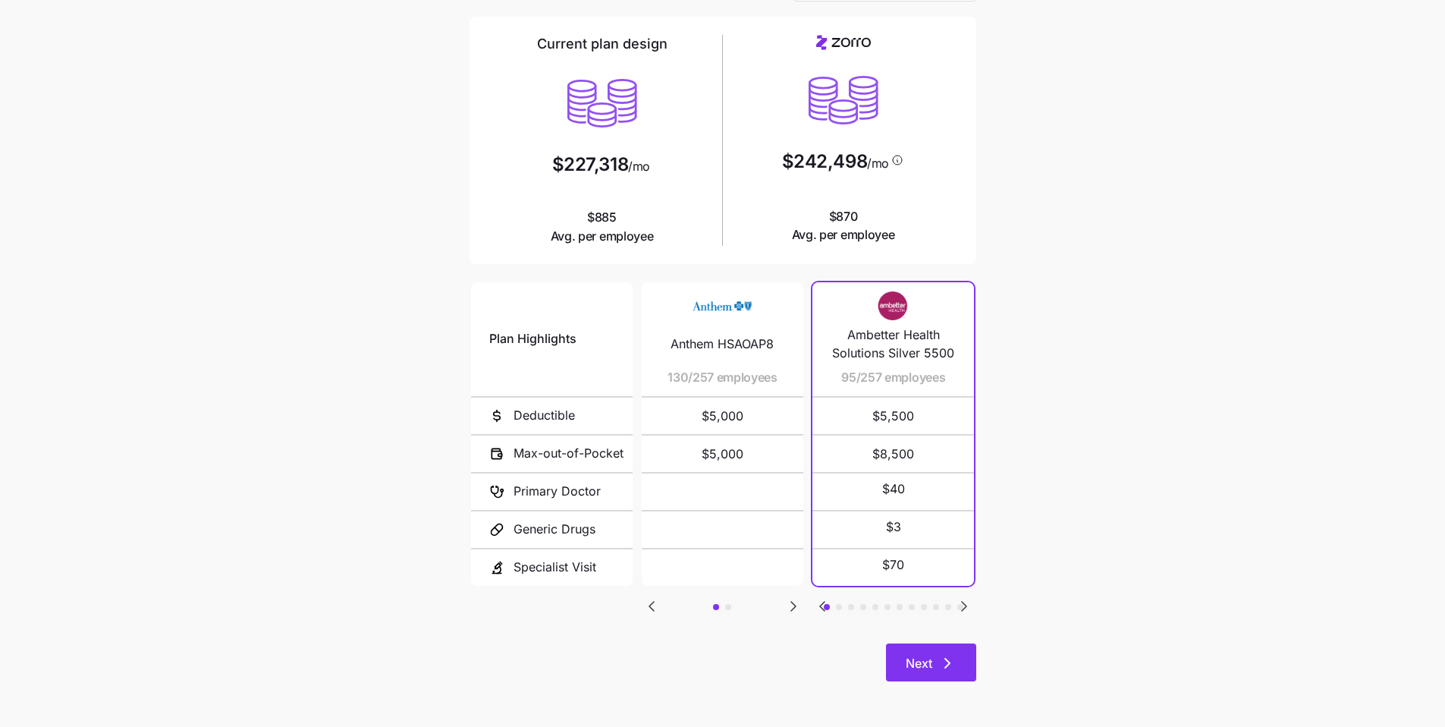
click at [600, 543] on button "Next" at bounding box center [931, 662] width 90 height 38
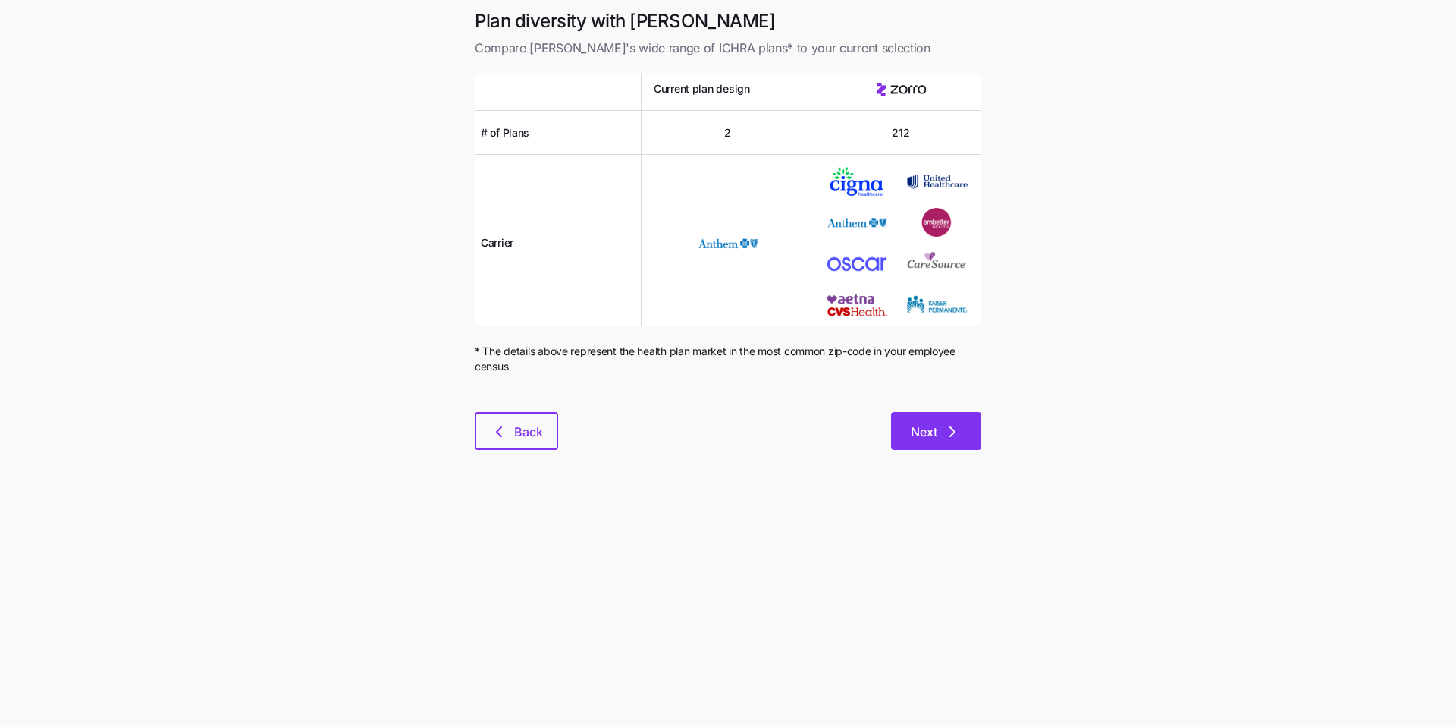
click at [600, 426] on icon "button" at bounding box center [953, 432] width 18 height 18
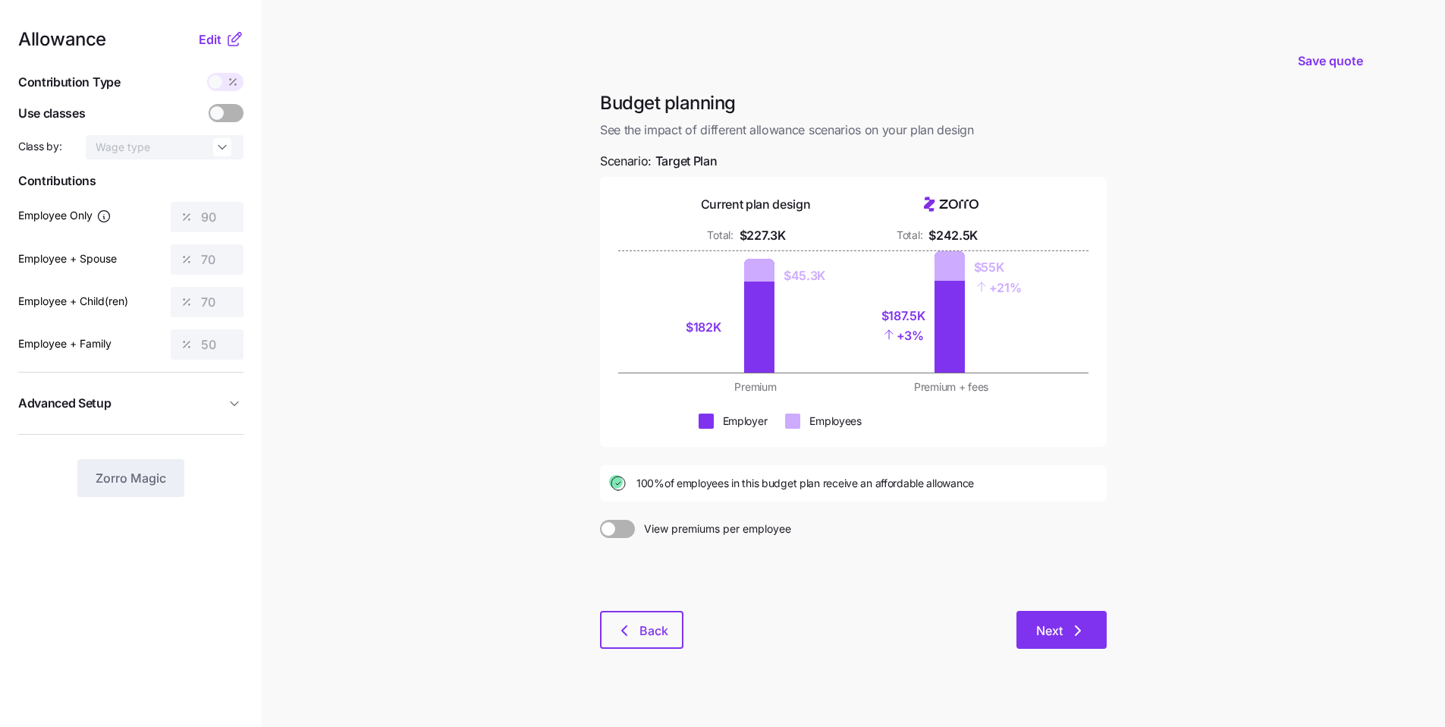
click at [600, 543] on button "Next" at bounding box center [1061, 630] width 90 height 38
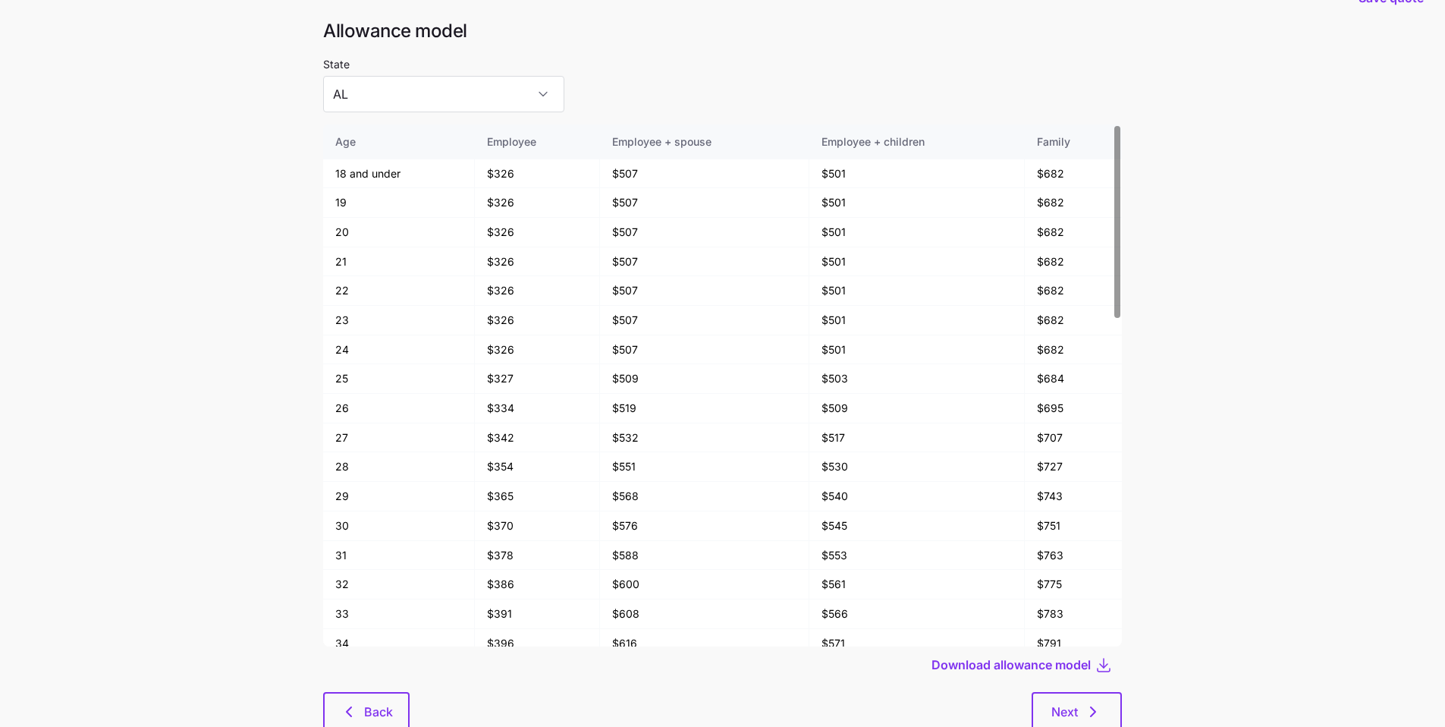
scroll to position [81, 0]
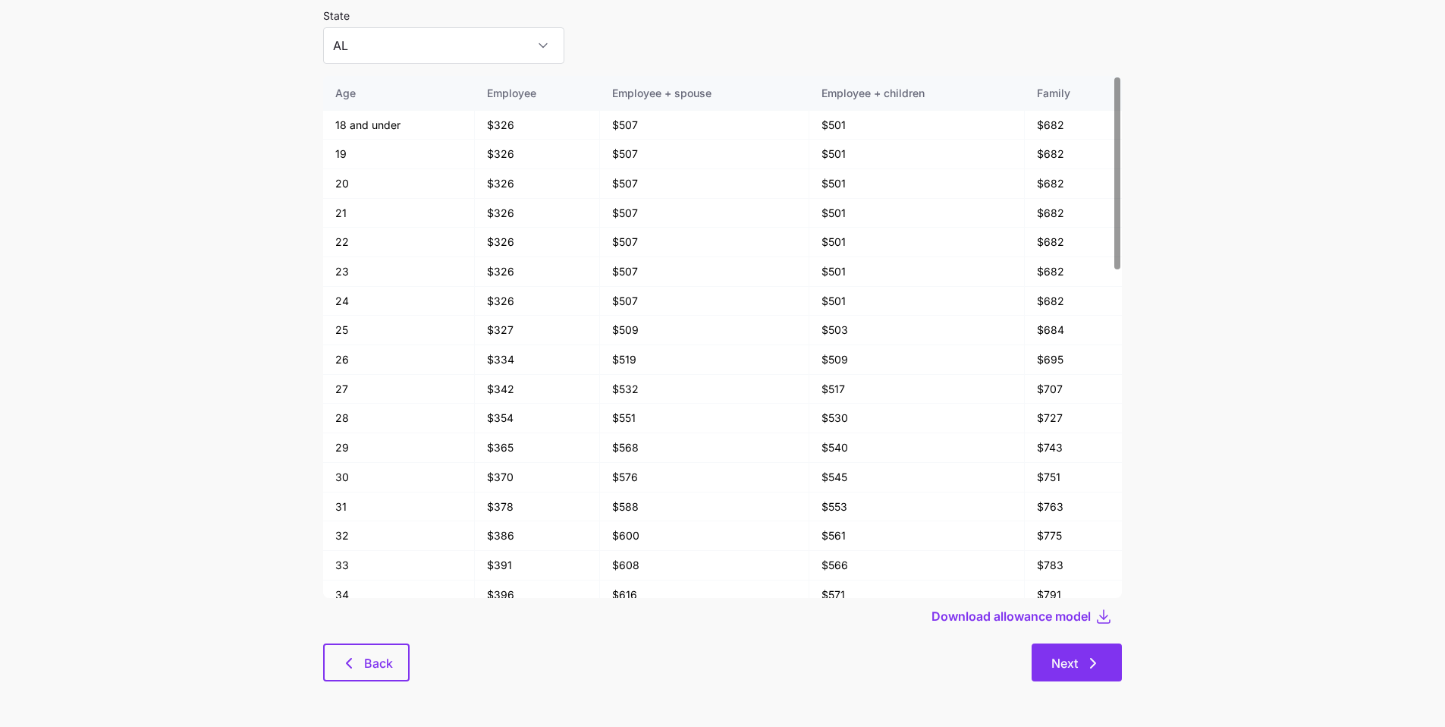
click at [600, 543] on icon "button" at bounding box center [1093, 662] width 5 height 9
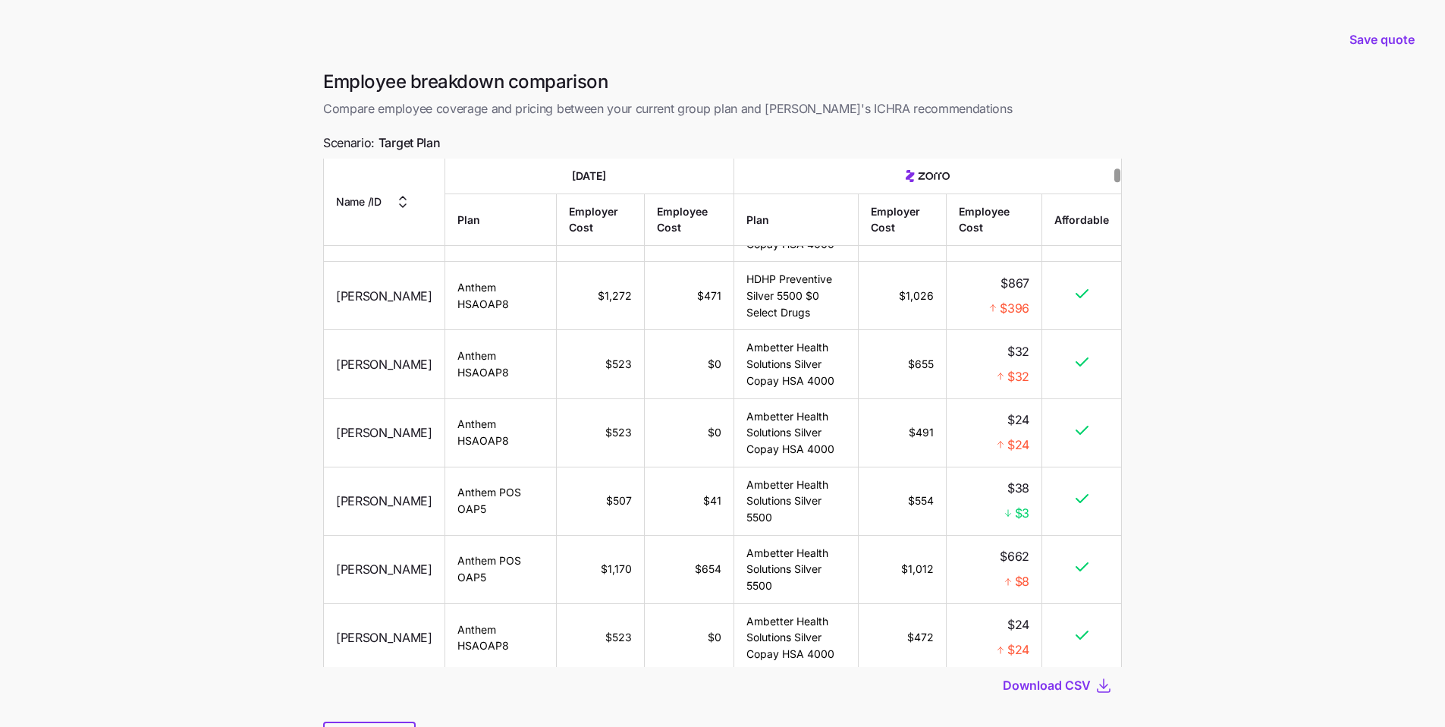
scroll to position [327, 0]
